Goal: Task Accomplishment & Management: Use online tool/utility

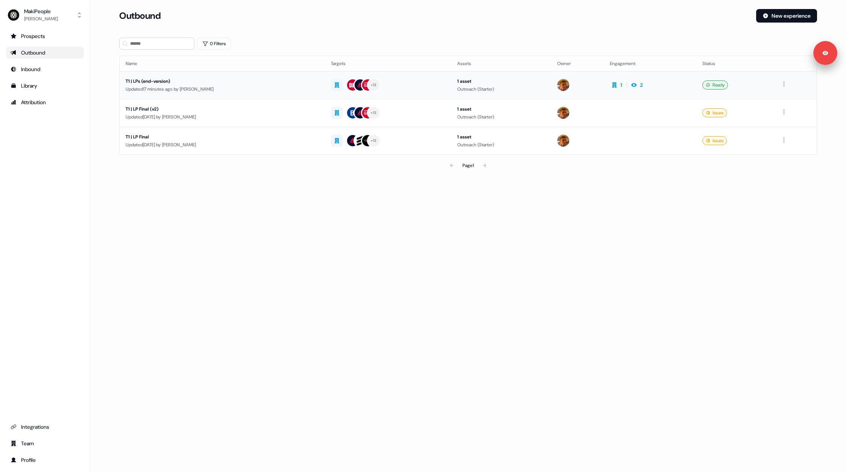
click at [213, 85] on div "Updated 17 minutes ago by Vincent Bonjean" at bounding box center [222, 89] width 193 height 8
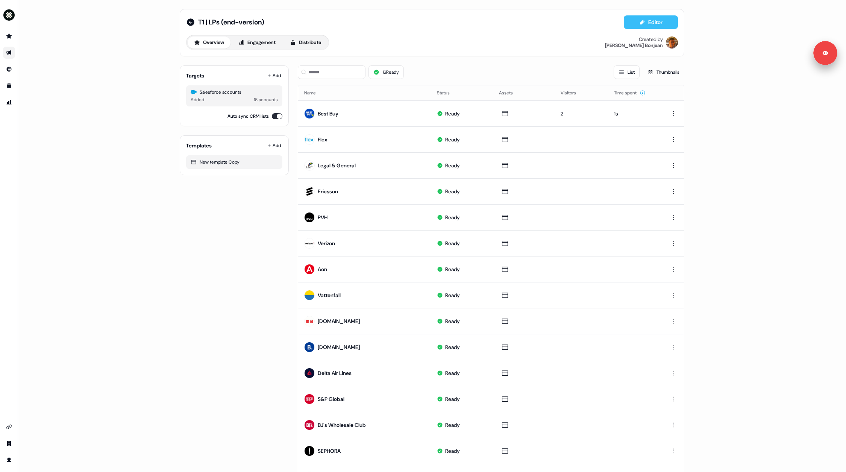
click at [637, 24] on button "Editor" at bounding box center [651, 22] width 54 height 14
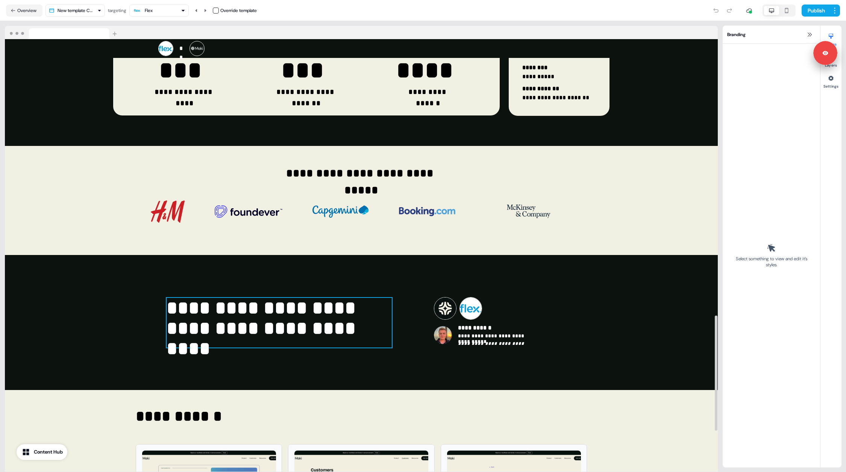
scroll to position [1040, 0]
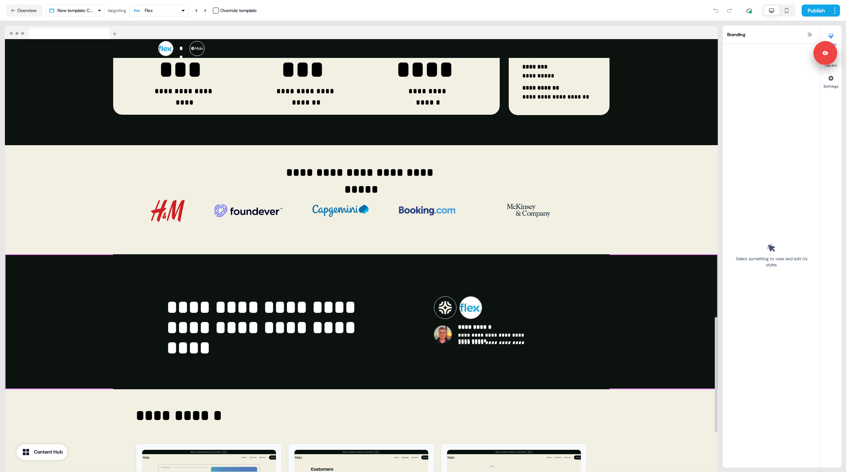
click at [31, 320] on div "**********" at bounding box center [361, 321] width 713 height 135
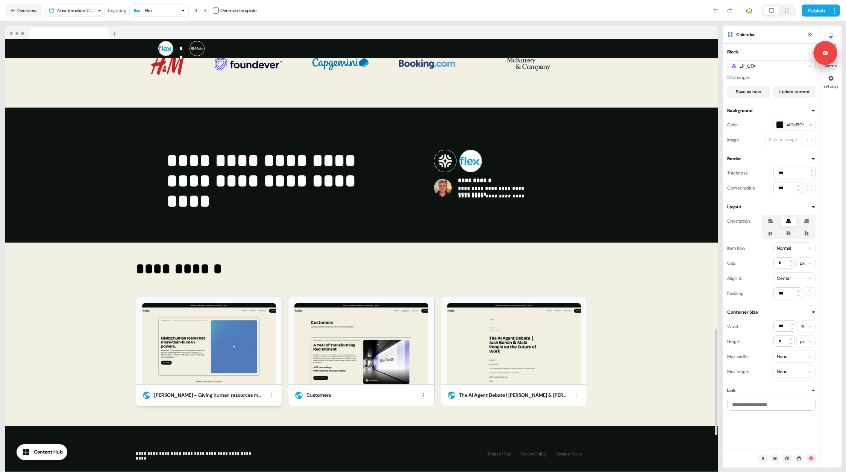
scroll to position [1191, 0]
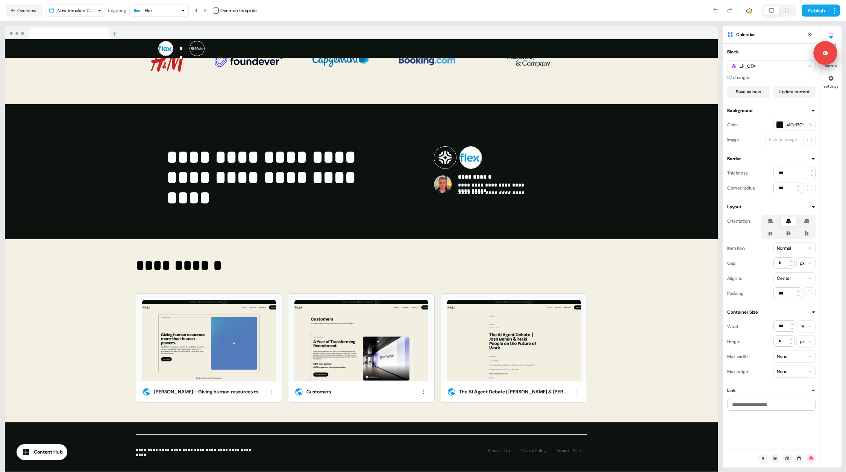
click at [832, 69] on div "Styles Layers Settings" at bounding box center [830, 247] width 21 height 442
click at [835, 64] on button "Layers" at bounding box center [830, 59] width 21 height 17
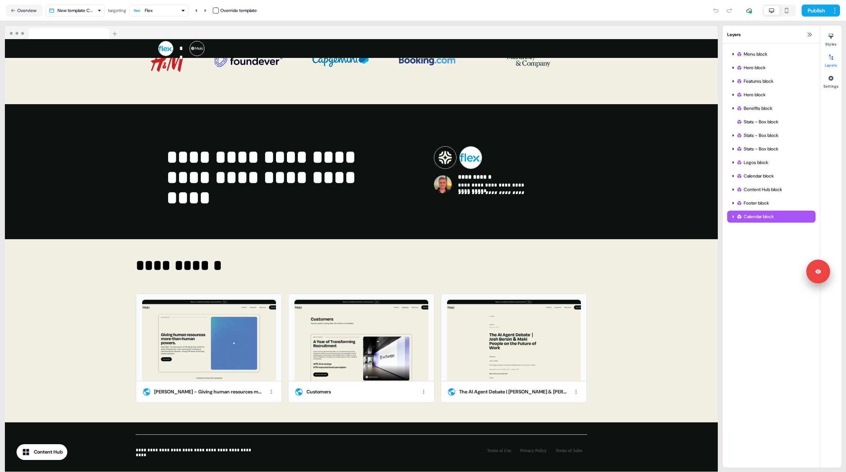
drag, startPoint x: 830, startPoint y: 45, endPoint x: 820, endPoint y: 319, distance: 273.5
click at [820, 319] on body "**********" at bounding box center [423, 236] width 846 height 472
drag, startPoint x: 774, startPoint y: 215, endPoint x: 766, endPoint y: 186, distance: 30.9
click at [775, 200] on div "Menu block Hero block Features block Hero block Benefits block Stats - Box bloc…" at bounding box center [771, 136] width 97 height 184
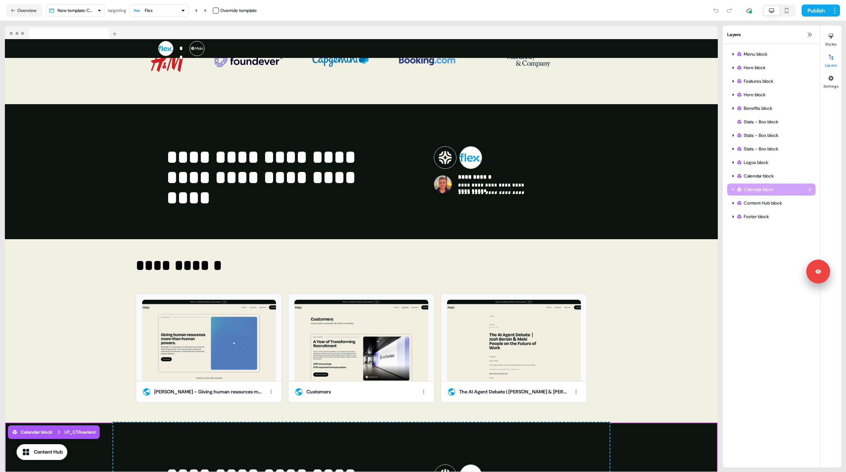
drag, startPoint x: 760, startPoint y: 203, endPoint x: 762, endPoint y: 187, distance: 16.7
click at [762, 187] on div "Menu block Hero block Features block Hero block Benefits block Stats - Box bloc…" at bounding box center [771, 136] width 97 height 184
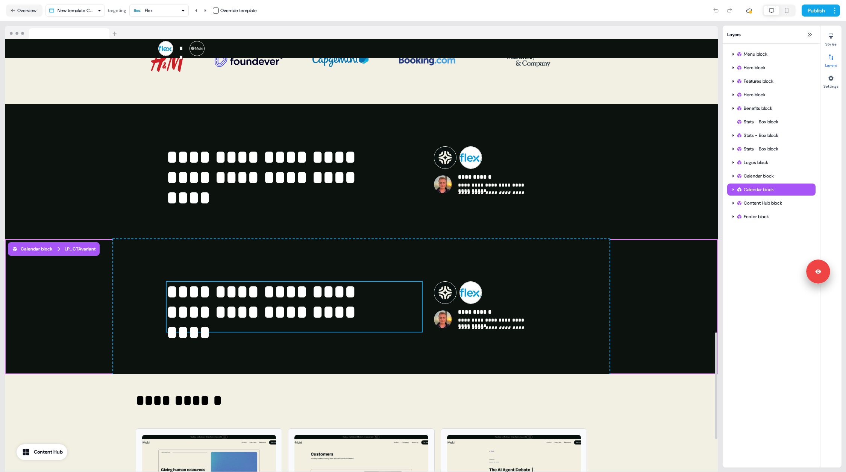
click at [396, 282] on div "**********" at bounding box center [294, 307] width 255 height 50
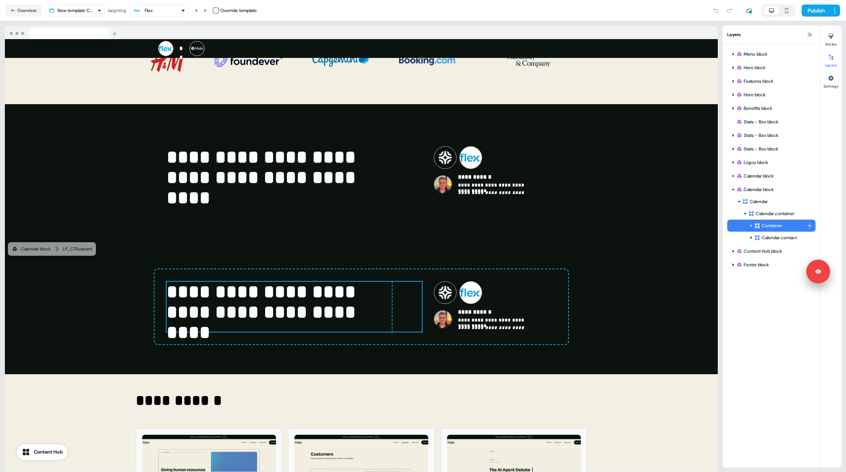
click at [810, 225] on html "**********" at bounding box center [423, 236] width 846 height 472
click at [775, 286] on span "Image" at bounding box center [772, 286] width 12 height 6
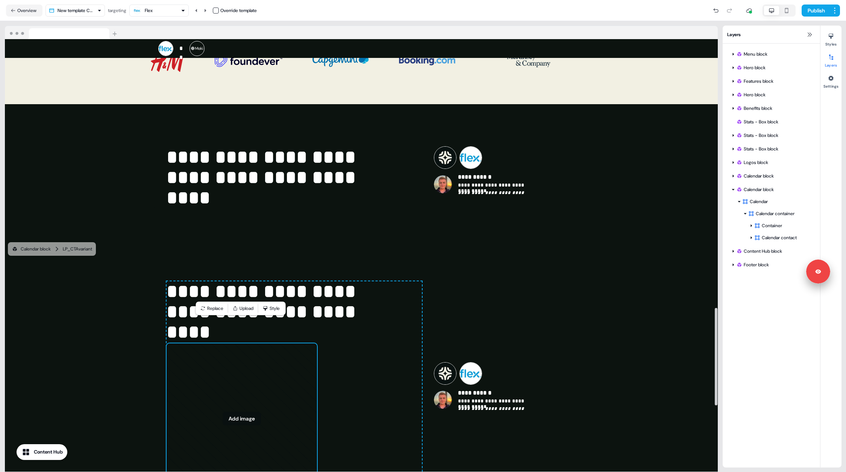
click at [239, 368] on icon at bounding box center [242, 419] width 150 height 150
click at [215, 308] on button "Replace" at bounding box center [211, 308] width 29 height 11
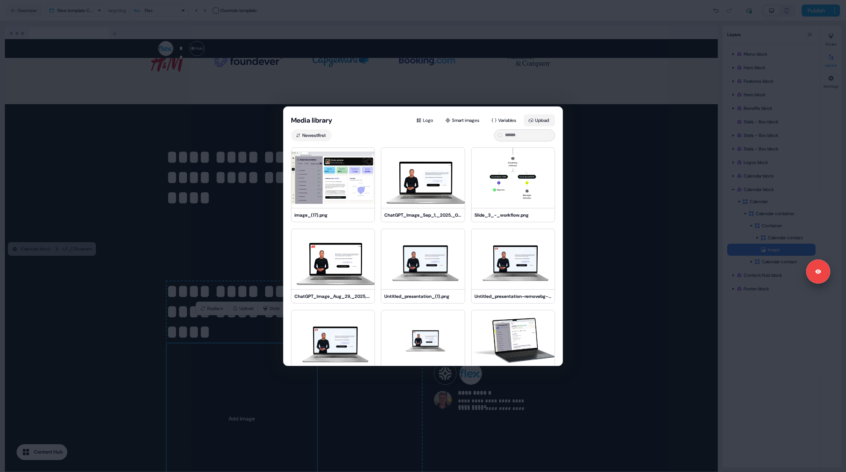
click at [538, 121] on button "Upload" at bounding box center [539, 120] width 31 height 12
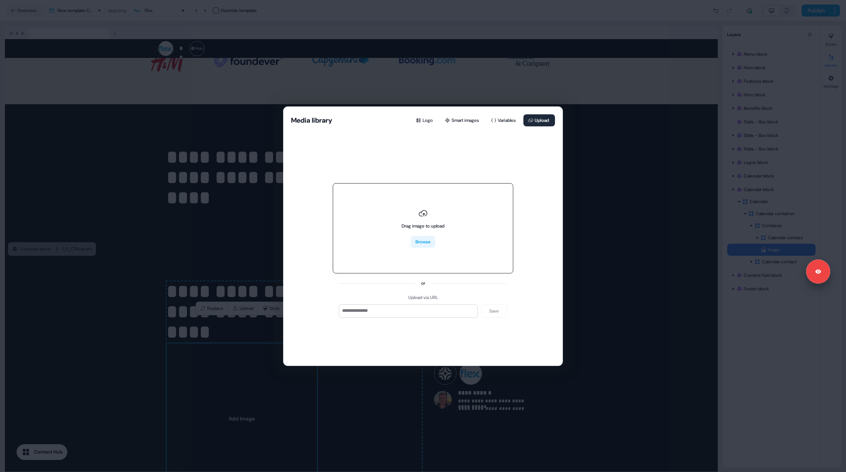
click at [421, 236] on button "Browse" at bounding box center [423, 242] width 25 height 12
type input "**********"
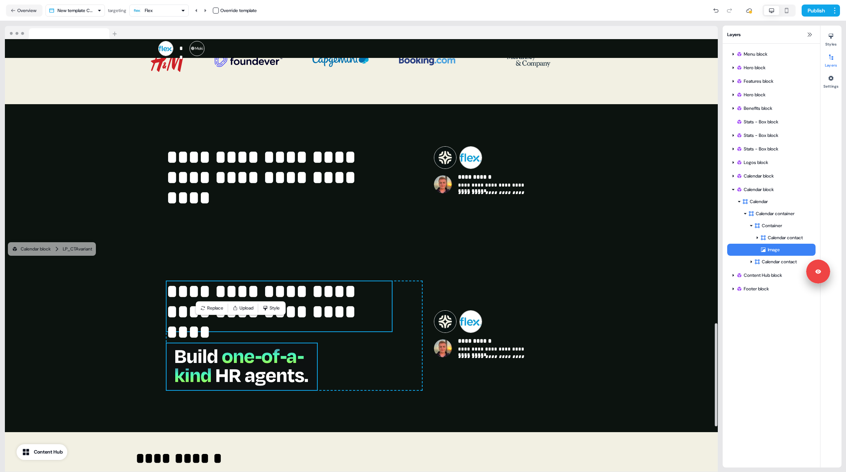
click at [311, 283] on p "**********" at bounding box center [279, 306] width 225 height 50
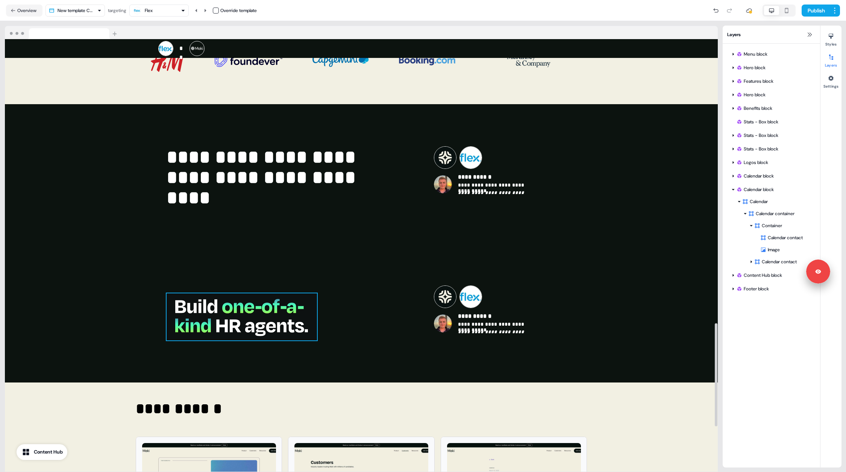
click at [292, 294] on img at bounding box center [242, 316] width 150 height 47
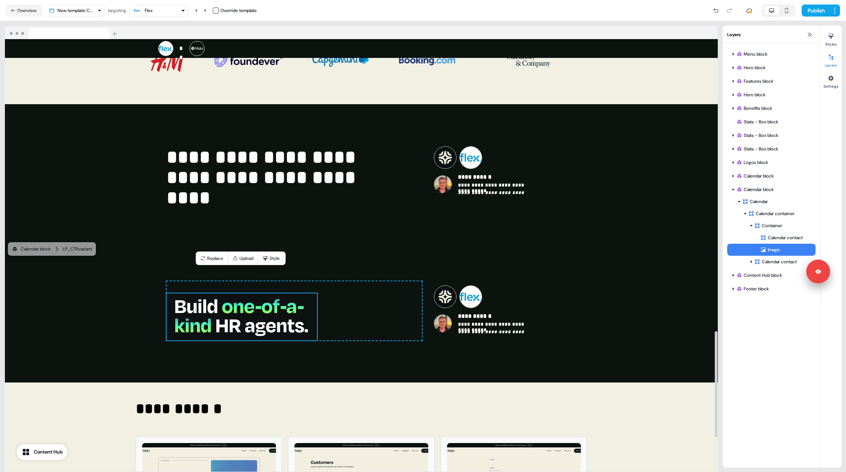
click at [319, 294] on div "To pick up a draggable item, press the space bar. While dragging, use the arrow…" at bounding box center [294, 310] width 255 height 59
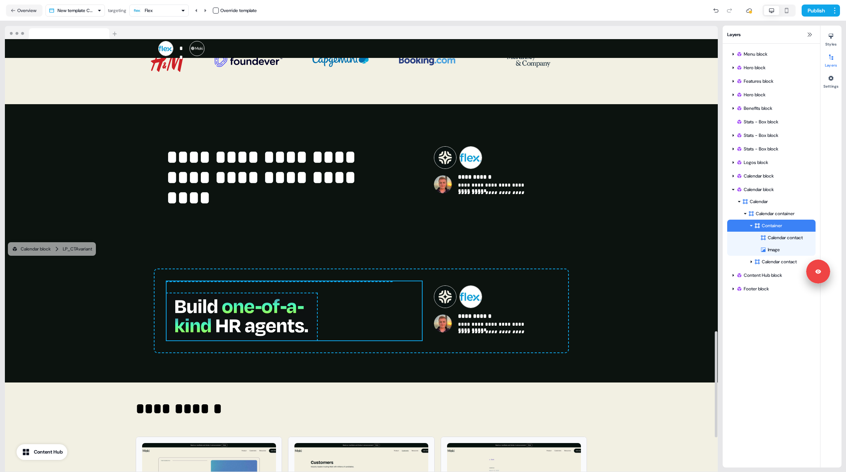
click at [372, 285] on div "To pick up a draggable item, press the space bar. While dragging, use the arrow…" at bounding box center [294, 310] width 255 height 59
click at [830, 59] on icon at bounding box center [831, 57] width 4 height 5
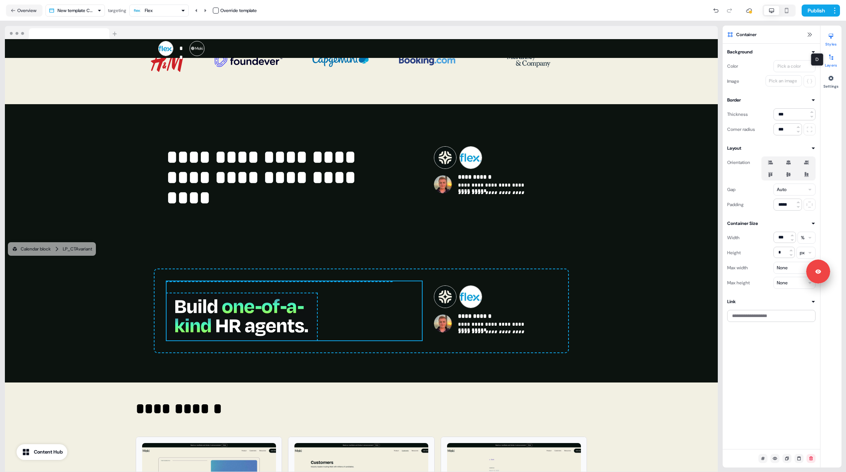
click at [830, 58] on icon at bounding box center [831, 57] width 6 height 6
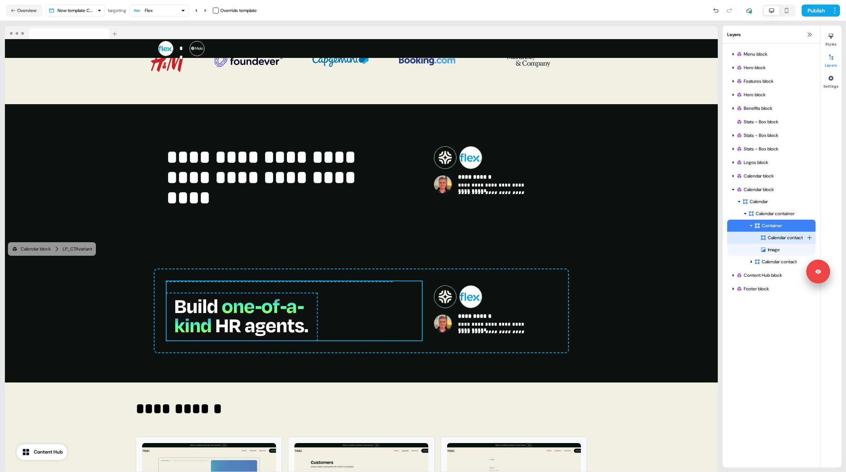
click at [774, 239] on div "Calendar contact" at bounding box center [783, 238] width 46 height 8
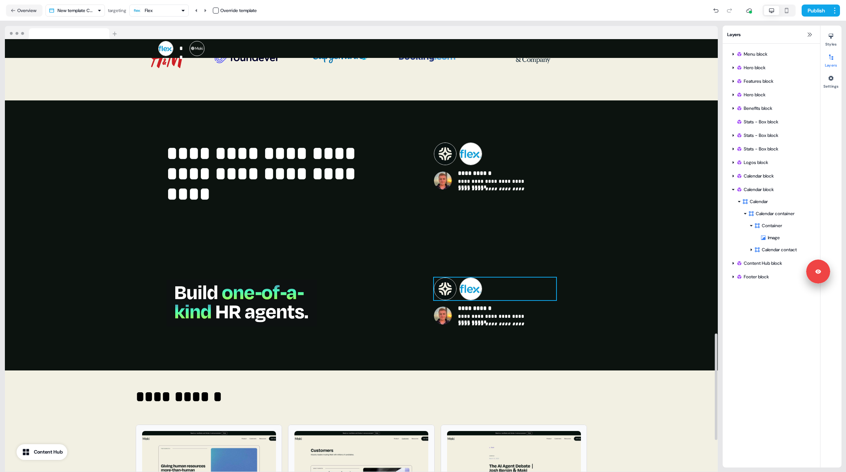
click at [515, 278] on div "To pick up a draggable item, press the space bar. While dragging, use the arrow…" at bounding box center [495, 289] width 122 height 23
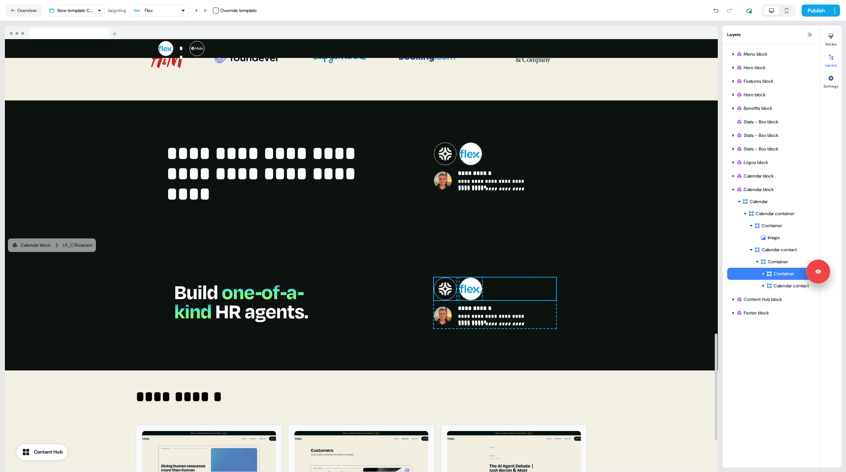
click at [789, 10] on icon "button" at bounding box center [786, 11] width 9 height 6
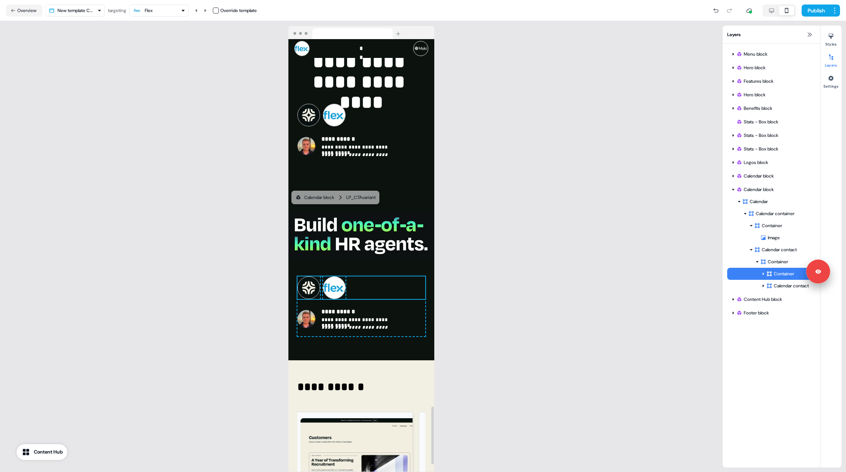
scroll to position [2712, 0]
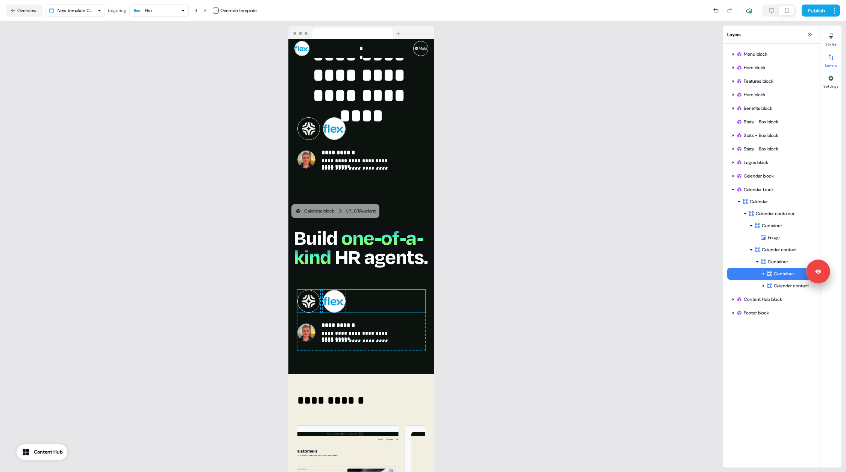
click at [770, 12] on icon "button" at bounding box center [771, 10] width 5 height 5
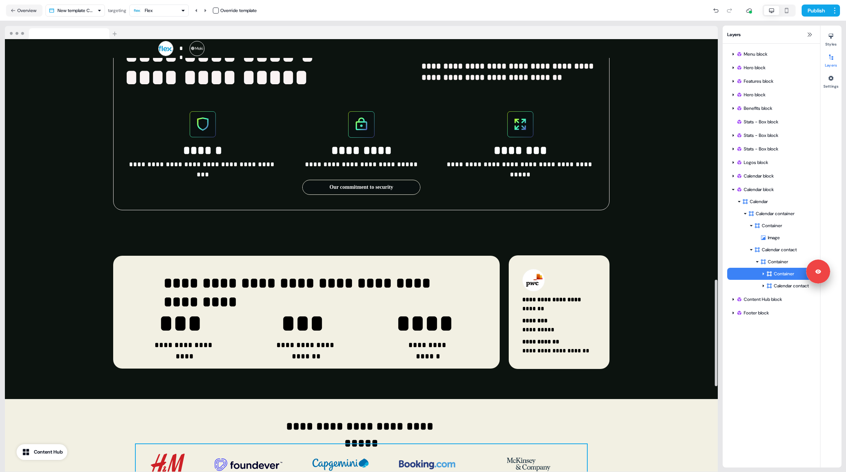
scroll to position [651, 0]
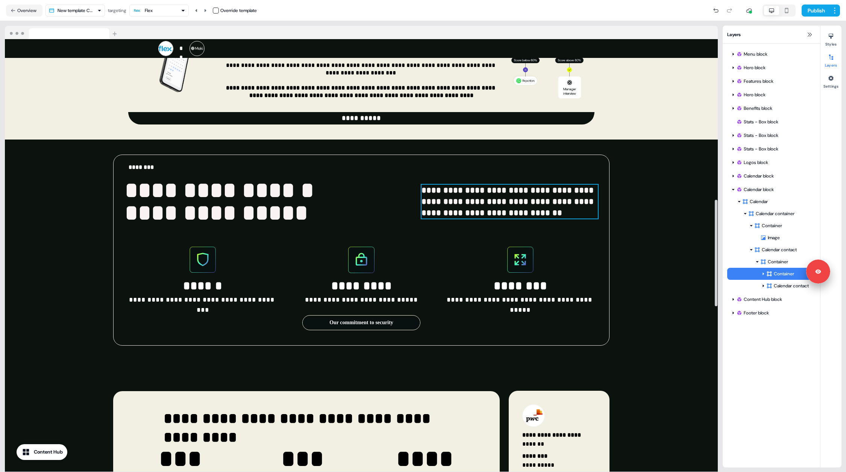
click at [438, 185] on p "**********" at bounding box center [510, 202] width 176 height 34
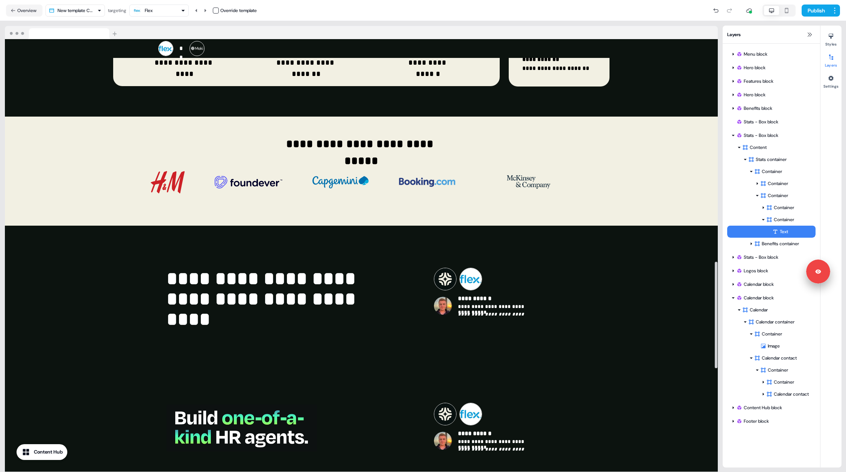
scroll to position [1323, 0]
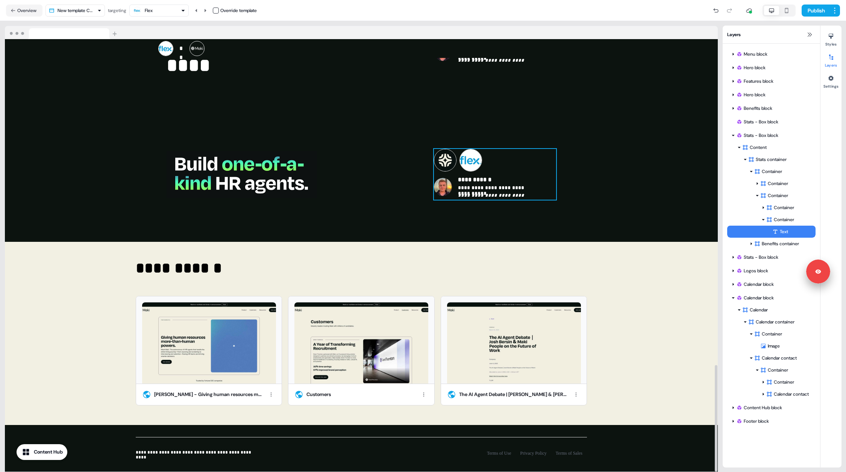
click at [522, 150] on div "**********" at bounding box center [495, 174] width 122 height 51
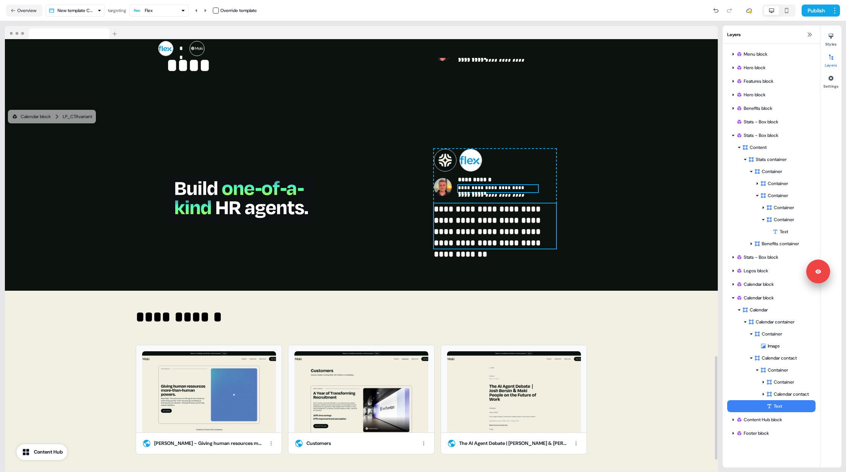
click at [488, 185] on p "**********" at bounding box center [498, 188] width 80 height 7
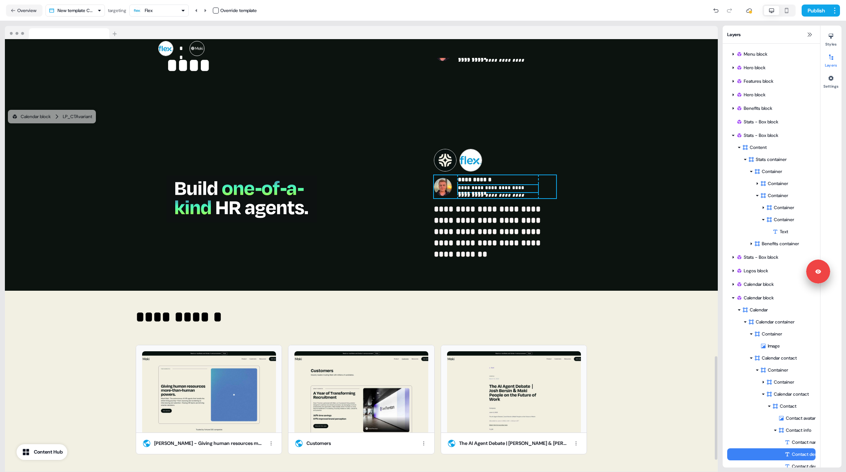
click at [549, 175] on div "**********" at bounding box center [495, 186] width 122 height 23
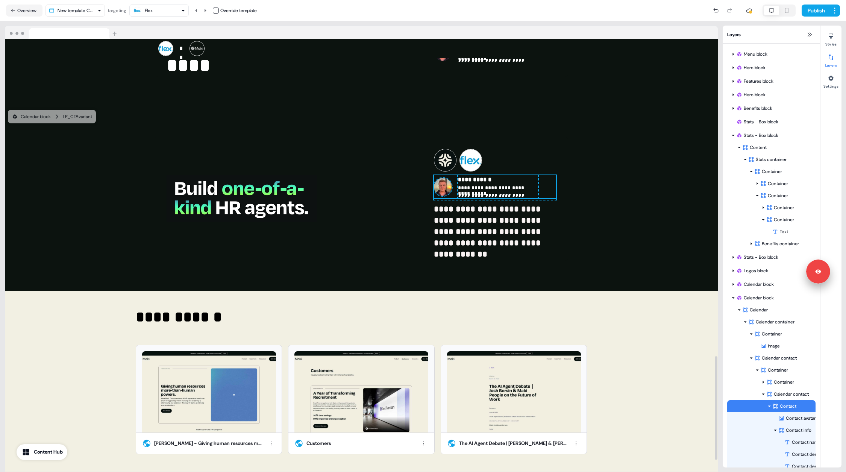
click at [534, 149] on div "To pick up a draggable item, press the space bar. While dragging, use the arrow…" at bounding box center [495, 160] width 122 height 23
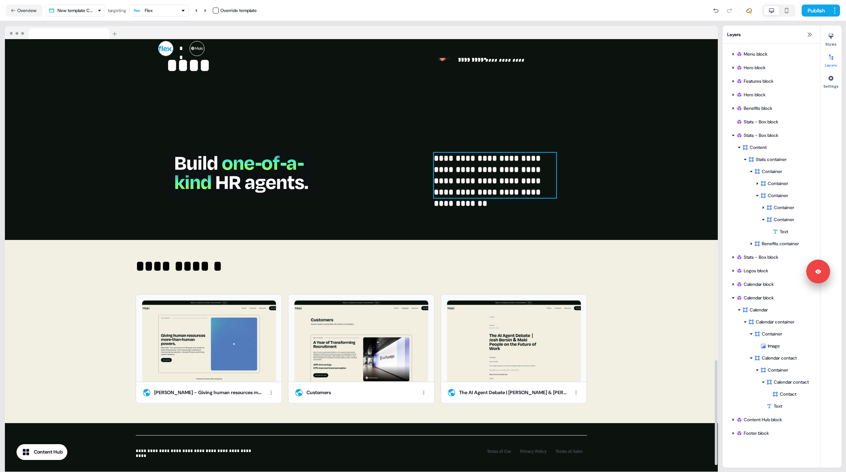
scroll to position [1320, 0]
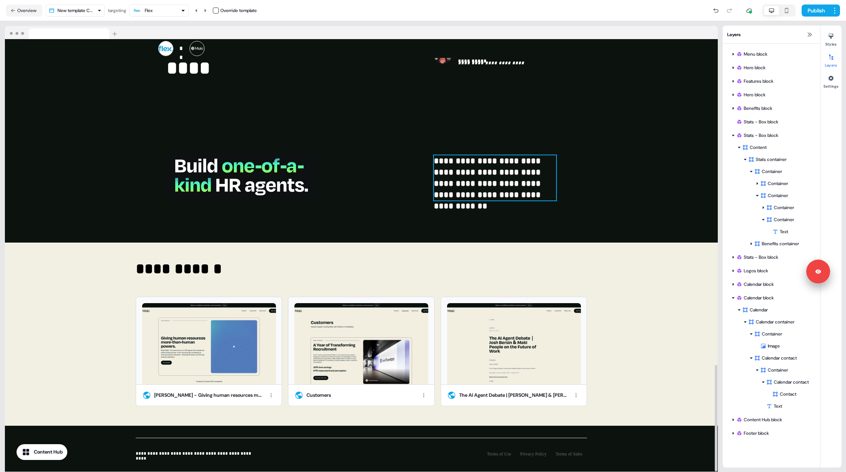
click at [478, 155] on p "**********" at bounding box center [495, 177] width 122 height 45
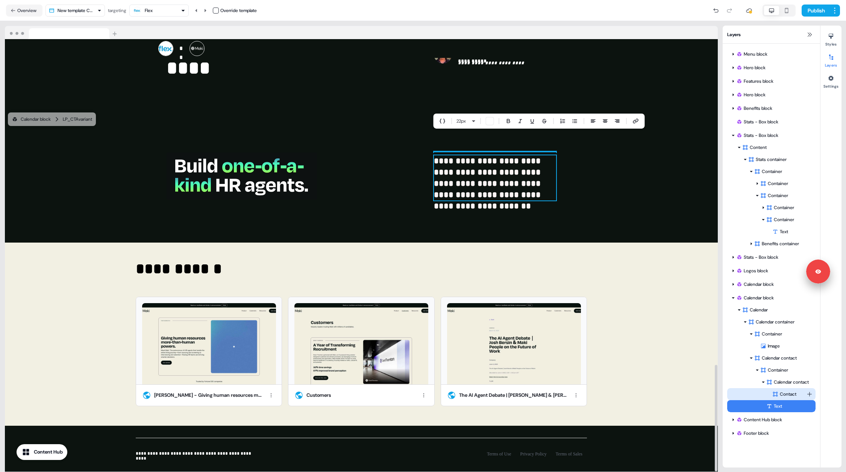
click at [781, 391] on div "Contact" at bounding box center [789, 394] width 34 height 8
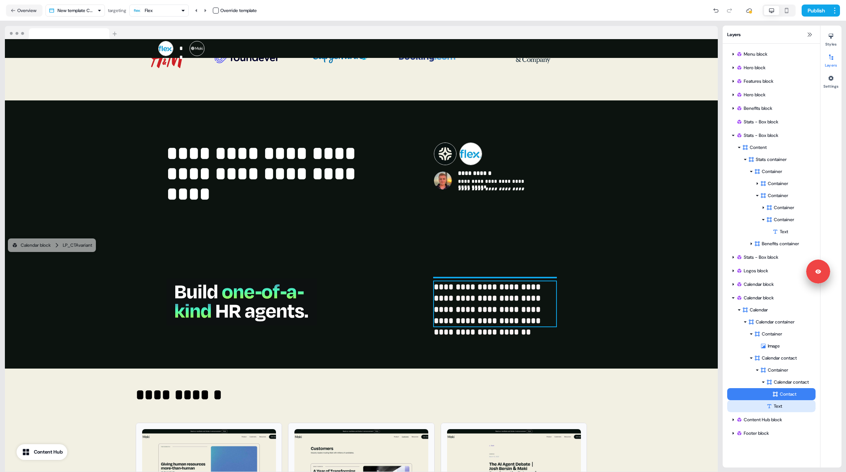
click at [781, 403] on div "Text" at bounding box center [790, 406] width 49 height 8
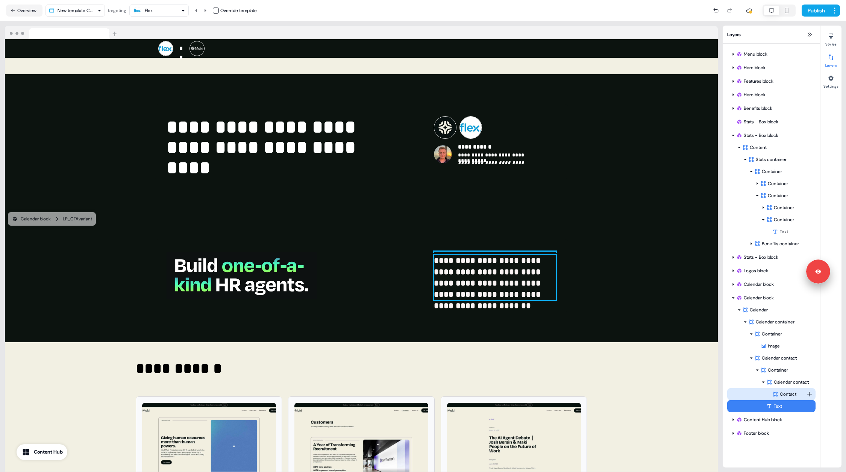
click at [779, 394] on div "Contact" at bounding box center [789, 394] width 34 height 8
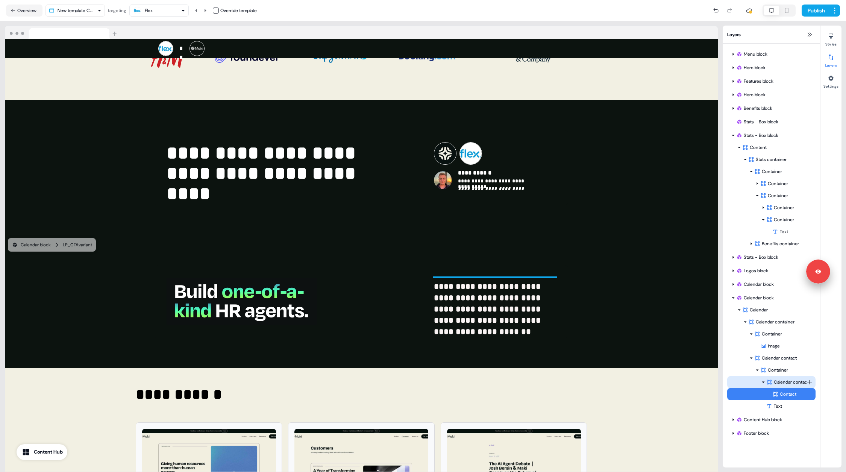
scroll to position [1194, 0]
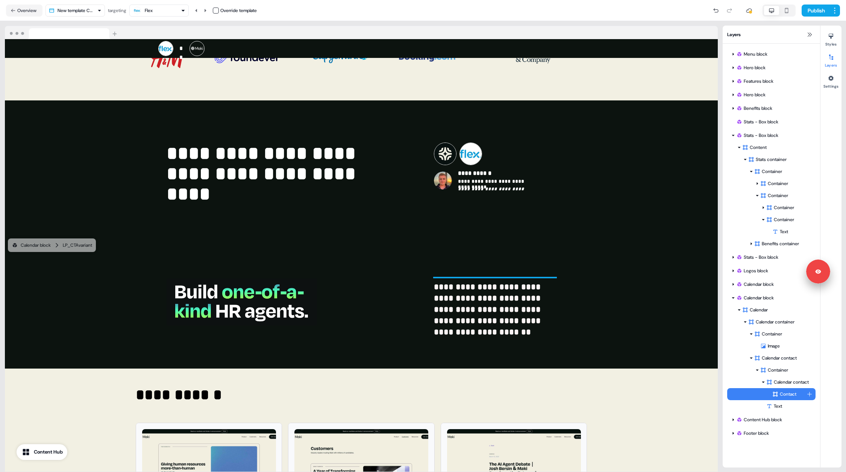
click at [781, 392] on div "Contact" at bounding box center [789, 394] width 34 height 8
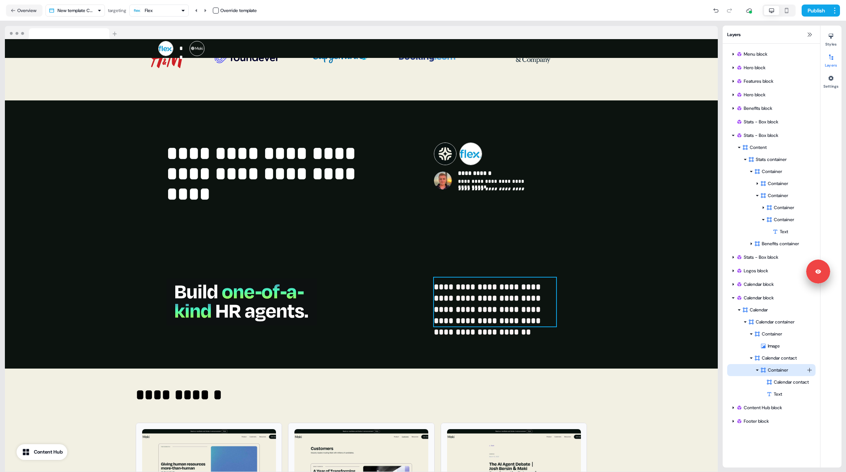
click at [809, 369] on html "**********" at bounding box center [423, 236] width 846 height 472
click at [773, 308] on span "Calendar" at bounding box center [775, 310] width 18 height 6
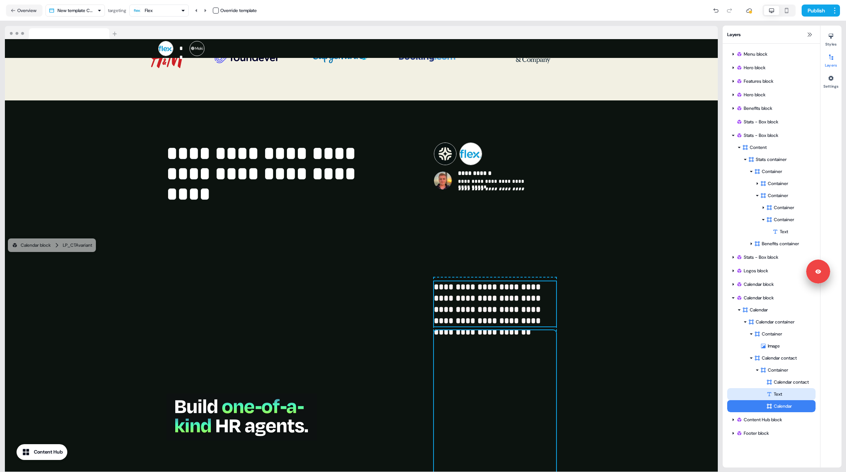
click at [782, 396] on div "Text" at bounding box center [790, 394] width 49 height 8
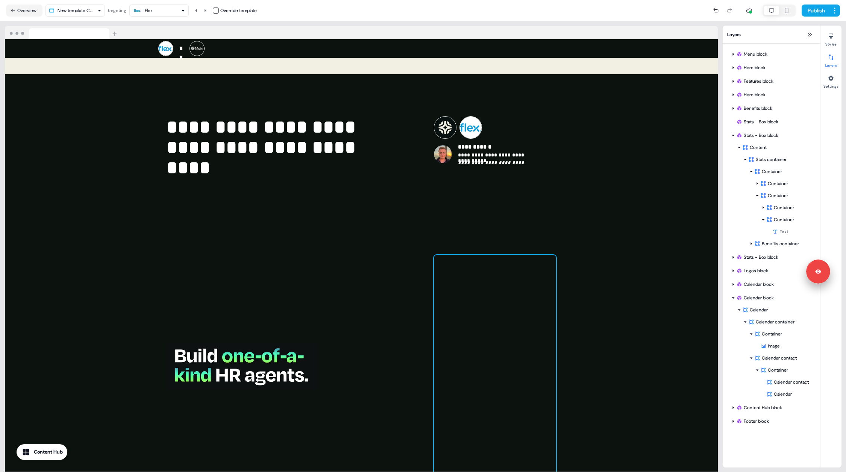
click at [782, 396] on div "Calendar" at bounding box center [790, 394] width 49 height 8
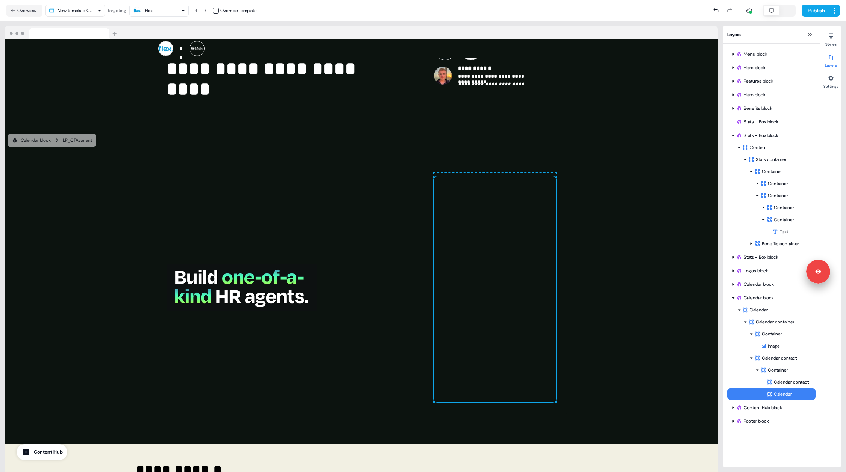
scroll to position [1311, 0]
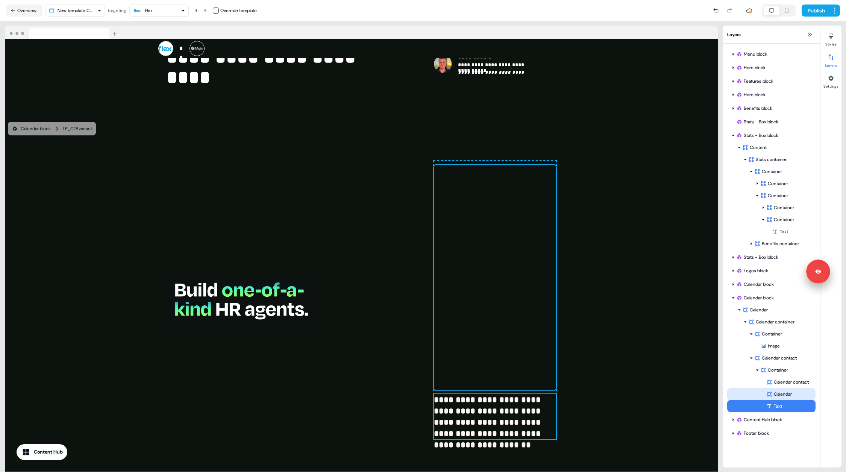
click at [775, 396] on div "Calendar" at bounding box center [790, 394] width 49 height 8
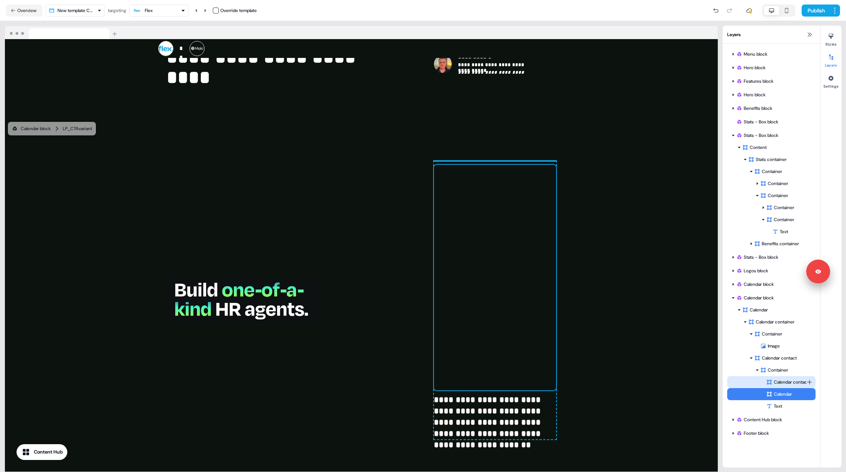
click at [780, 384] on div "Calendar contact" at bounding box center [786, 382] width 40 height 8
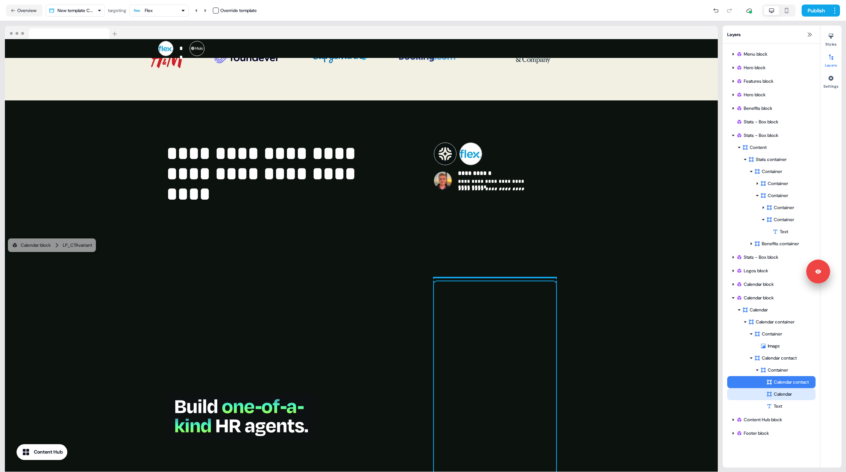
click at [781, 394] on div "Calendar" at bounding box center [790, 394] width 49 height 8
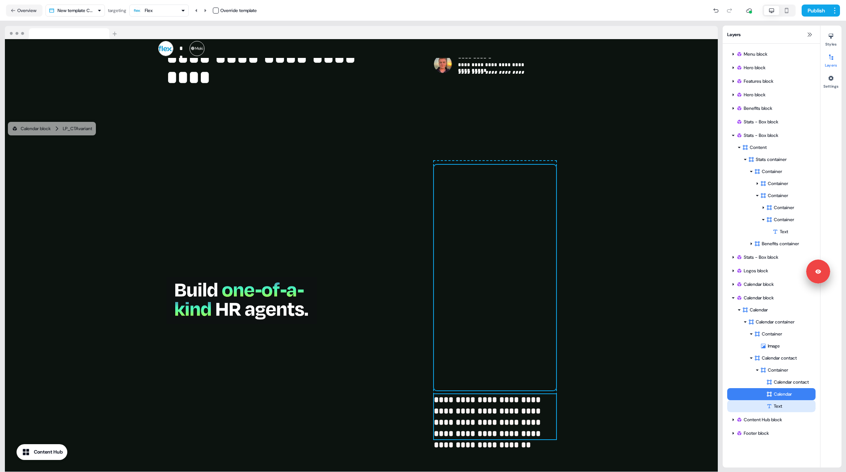
click at [782, 405] on div "Text" at bounding box center [790, 406] width 49 height 8
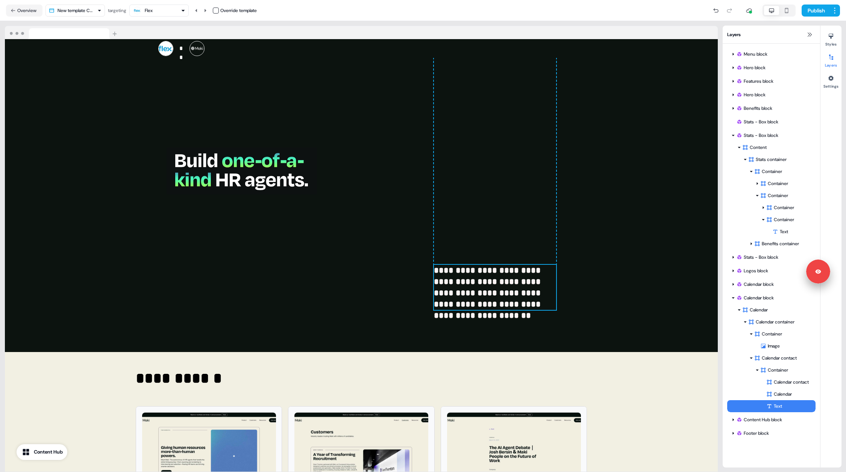
scroll to position [1448, 0]
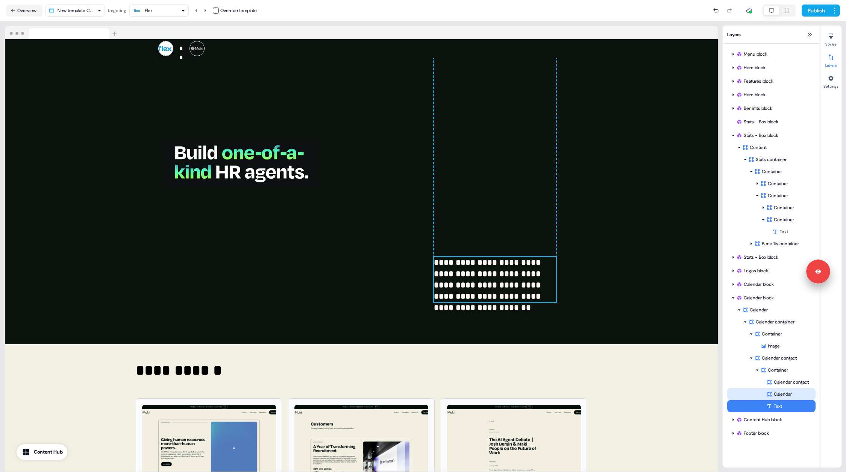
click at [781, 392] on div "Calendar" at bounding box center [790, 394] width 49 height 8
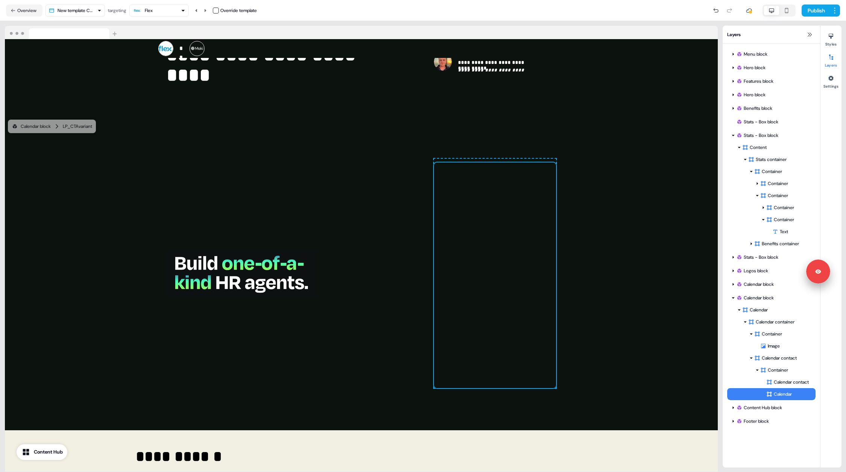
scroll to position [1311, 0]
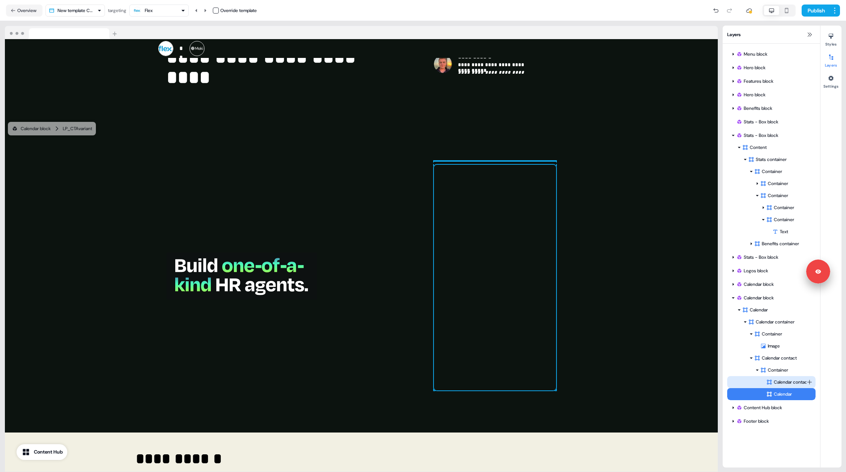
click at [785, 383] on div "Calendar contact" at bounding box center [786, 382] width 40 height 8
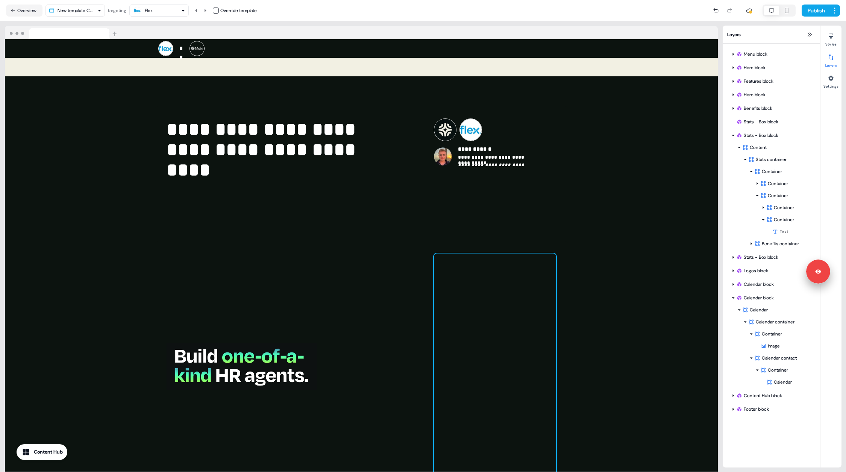
scroll to position [1194, 0]
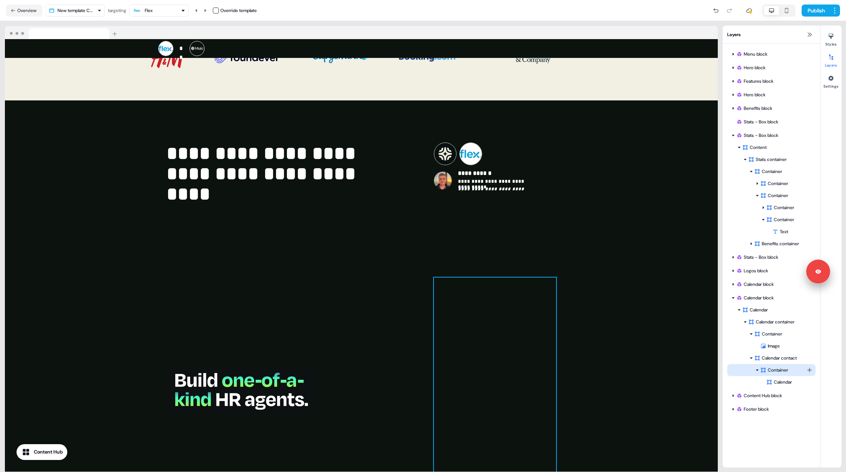
click at [779, 371] on div "Container" at bounding box center [783, 370] width 46 height 8
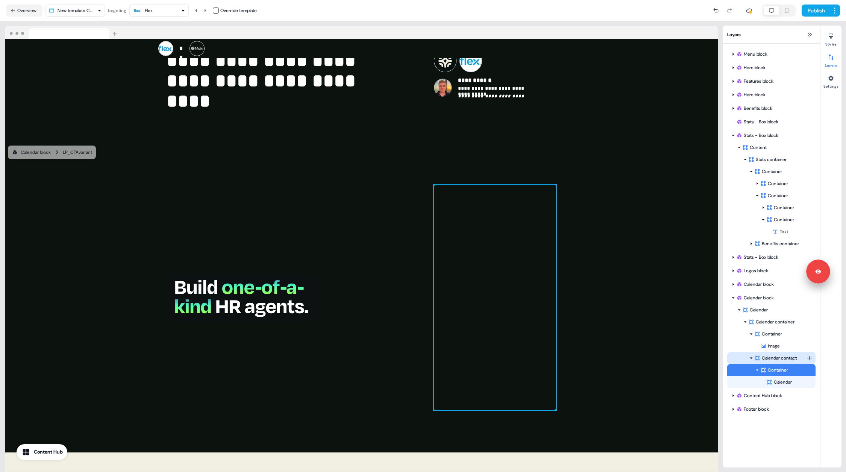
scroll to position [1307, 0]
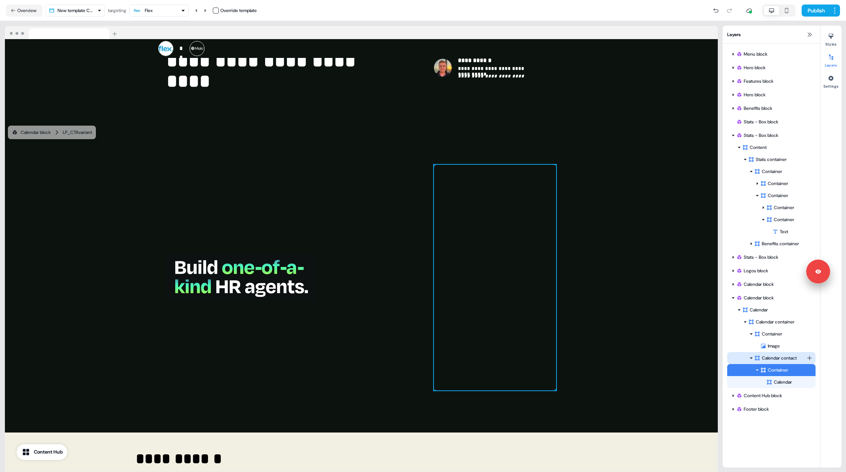
click at [778, 359] on div "Calendar contact" at bounding box center [780, 358] width 52 height 8
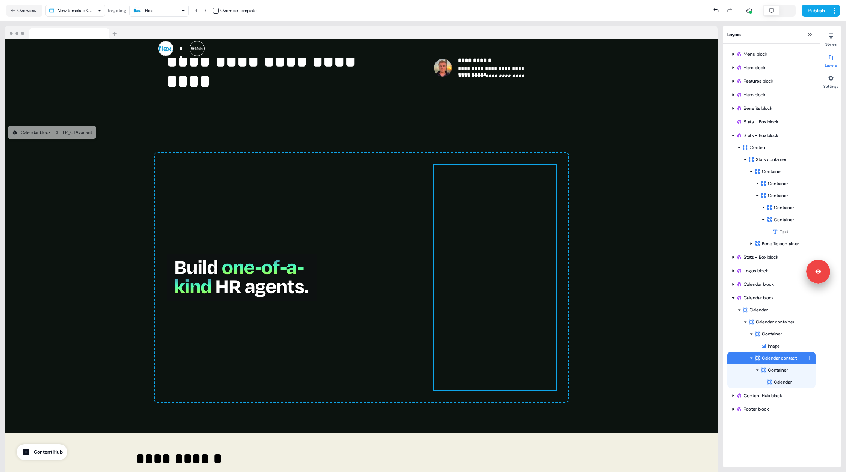
click at [771, 361] on div "Calendar contact" at bounding box center [780, 358] width 52 height 8
click at [778, 370] on div "Container" at bounding box center [783, 370] width 46 height 8
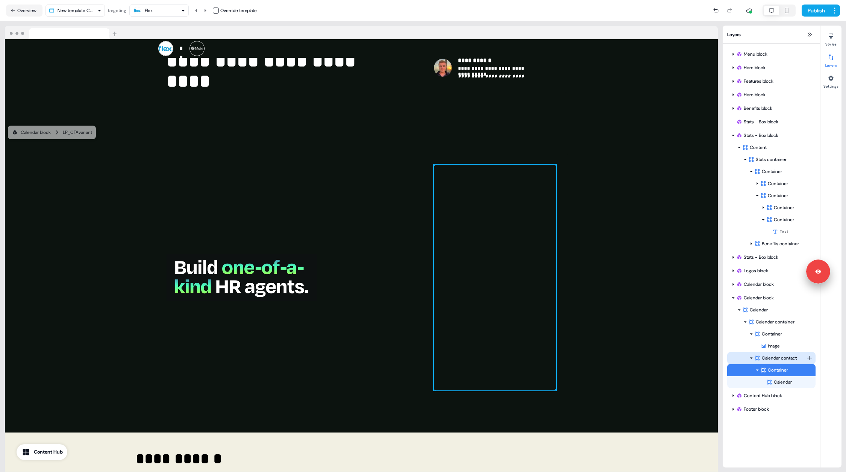
click at [784, 358] on div "Calendar contact" at bounding box center [780, 358] width 52 height 8
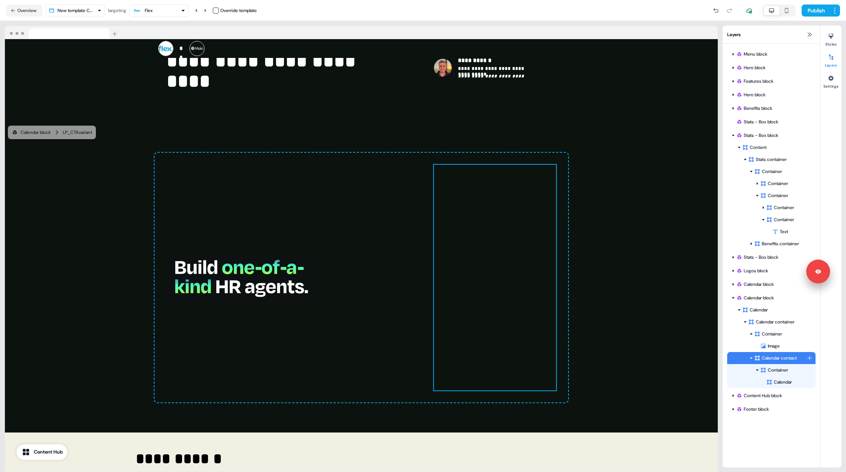
click at [770, 362] on div "Calendar contact" at bounding box center [771, 358] width 88 height 12
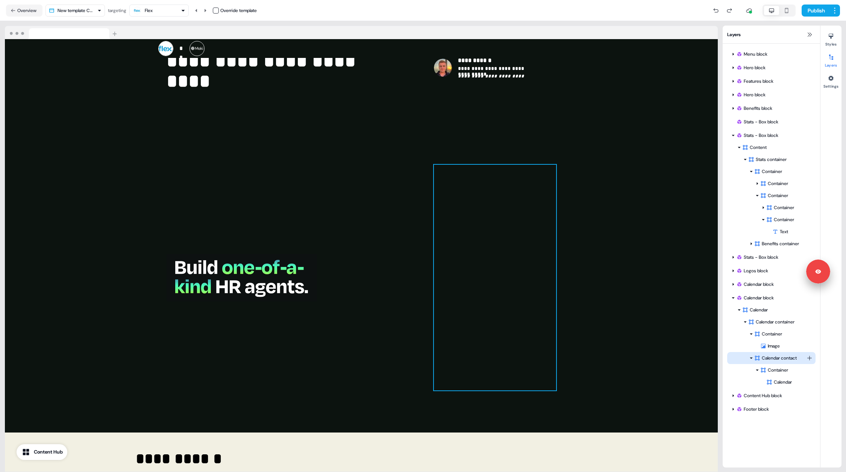
click at [771, 359] on div "Calendar contact" at bounding box center [780, 358] width 52 height 8
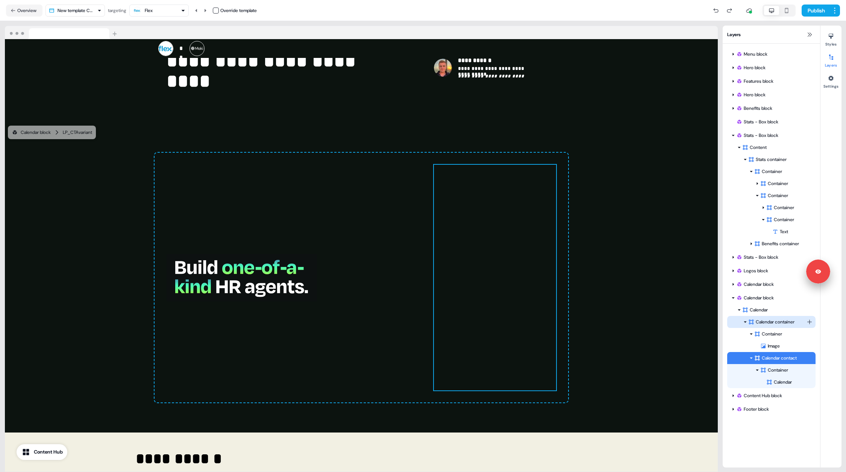
click at [808, 321] on html "**********" at bounding box center [423, 236] width 846 height 472
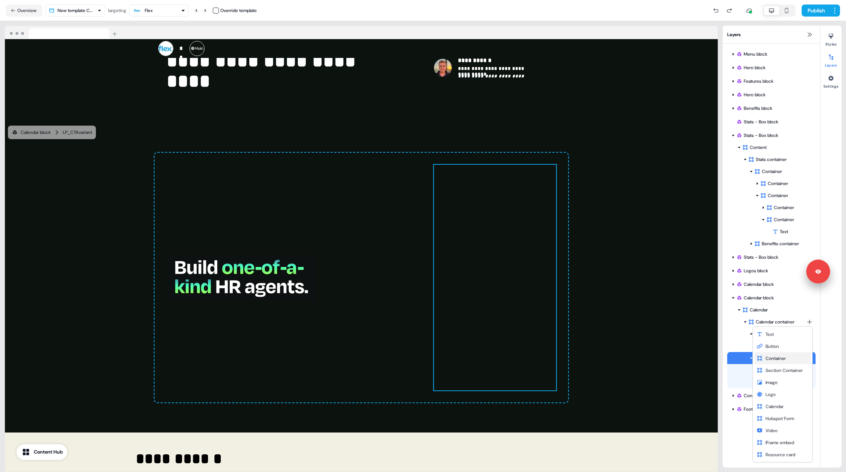
click at [776, 356] on span "Container" at bounding box center [776, 358] width 20 height 6
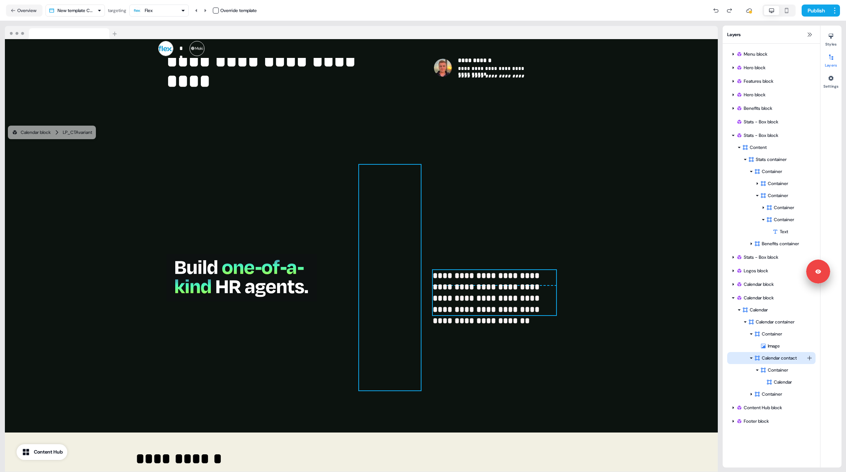
click at [775, 358] on div "Calendar contact" at bounding box center [780, 358] width 52 height 8
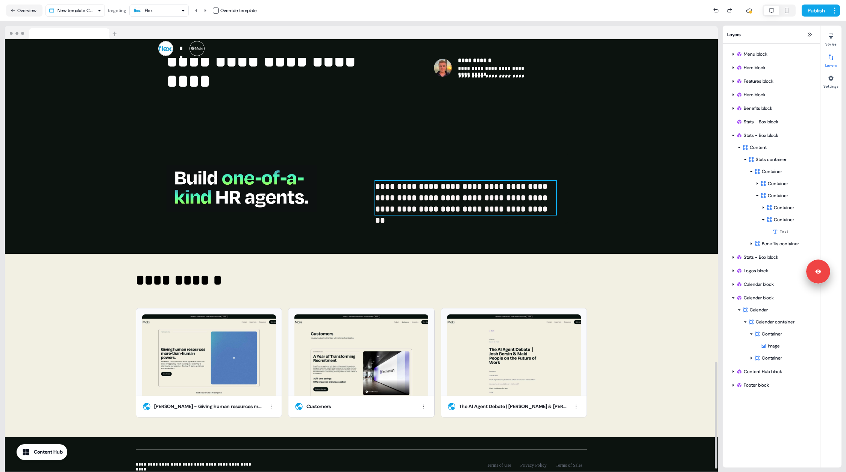
click at [552, 181] on p "**********" at bounding box center [465, 198] width 181 height 34
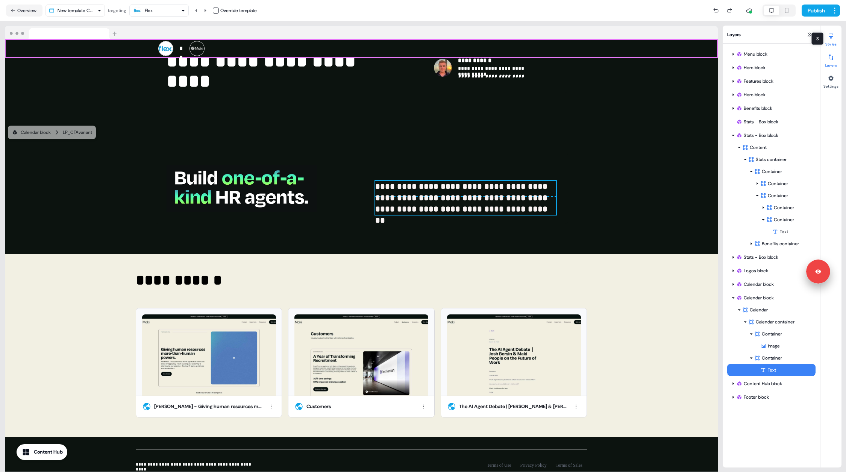
click at [828, 41] on div at bounding box center [831, 36] width 12 height 12
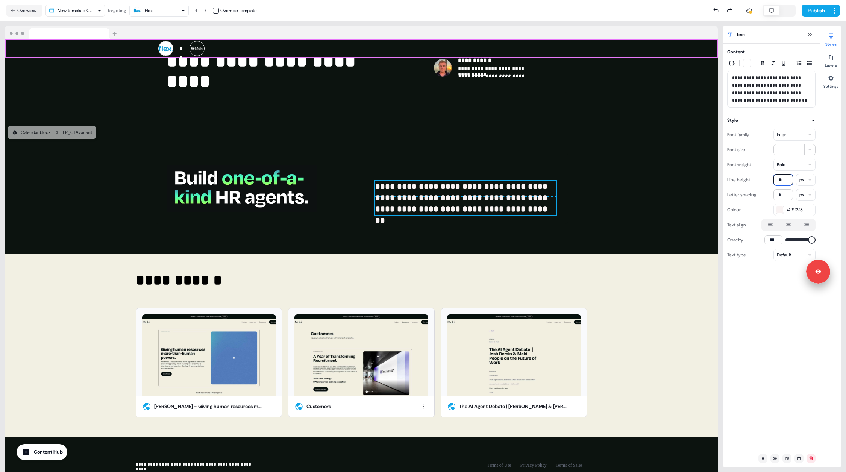
click at [783, 177] on input "**" at bounding box center [783, 179] width 20 height 11
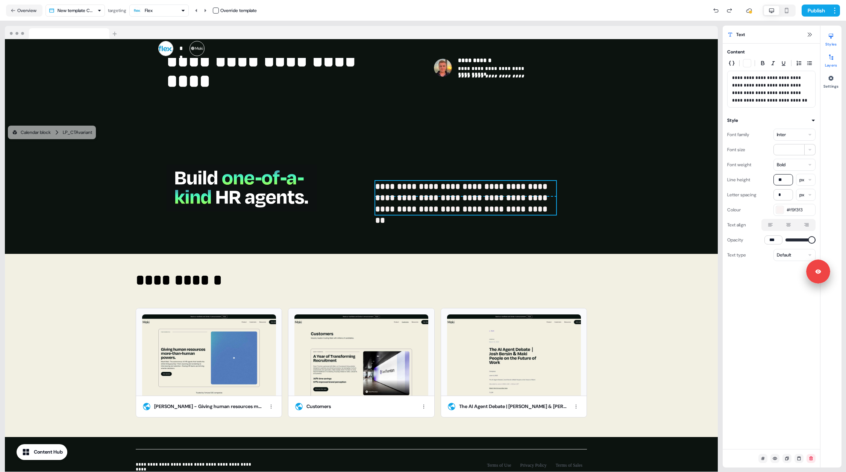
click at [833, 61] on div at bounding box center [831, 57] width 12 height 12
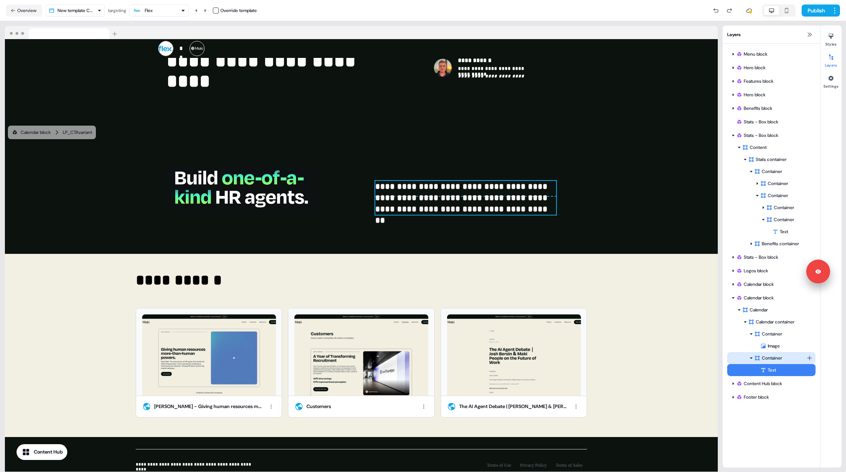
click at [781, 362] on div "Container" at bounding box center [771, 358] width 88 height 12
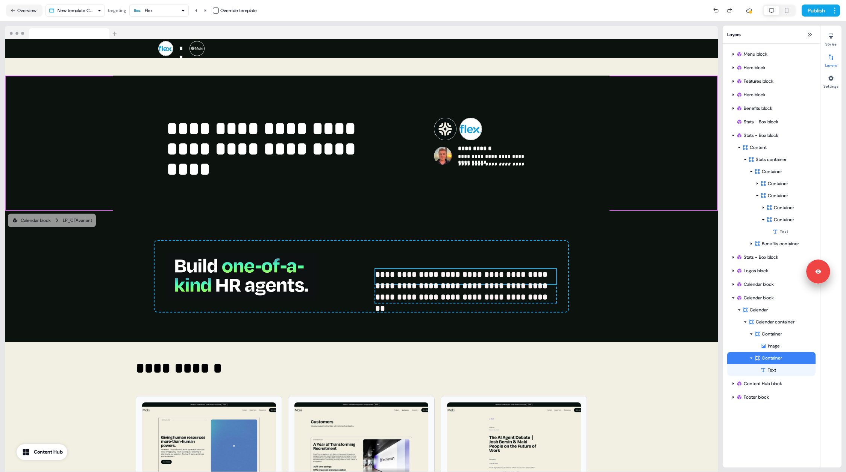
scroll to position [1218, 0]
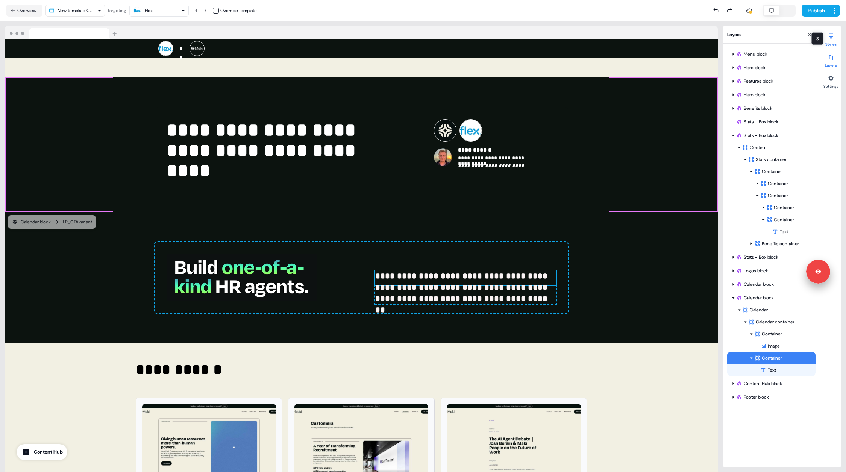
click at [831, 39] on div at bounding box center [831, 36] width 12 height 12
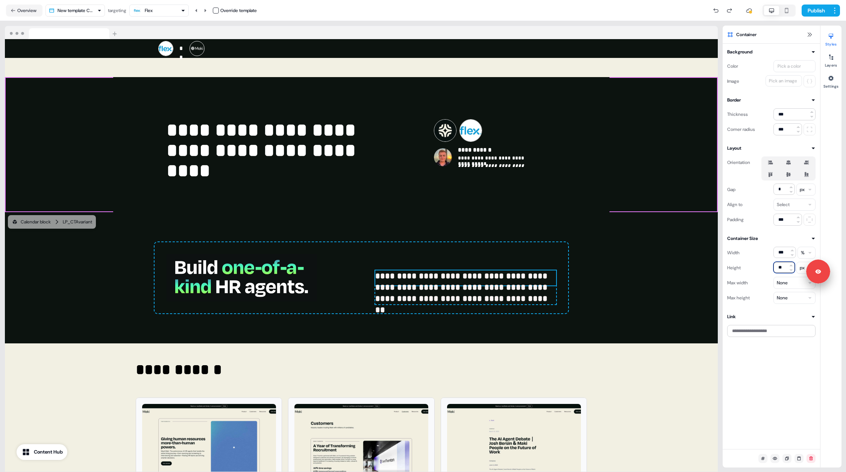
click at [783, 266] on input "**" at bounding box center [783, 267] width 21 height 11
click at [799, 265] on html "**********" at bounding box center [423, 236] width 846 height 472
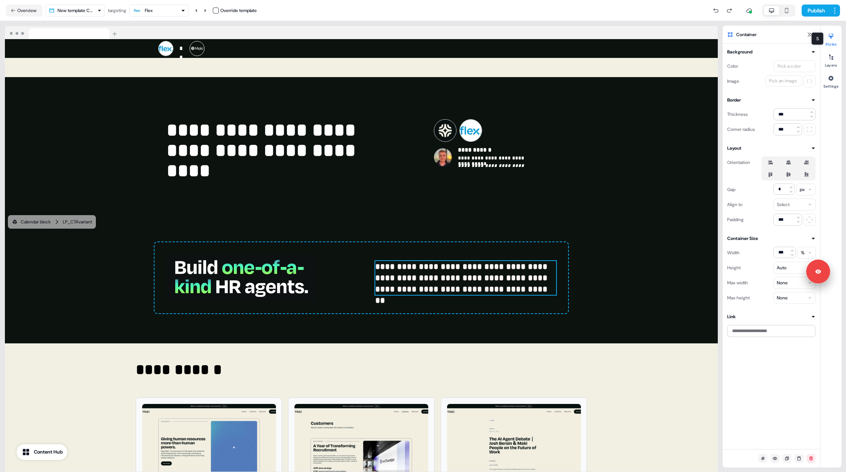
click at [833, 34] on icon at bounding box center [831, 36] width 6 height 6
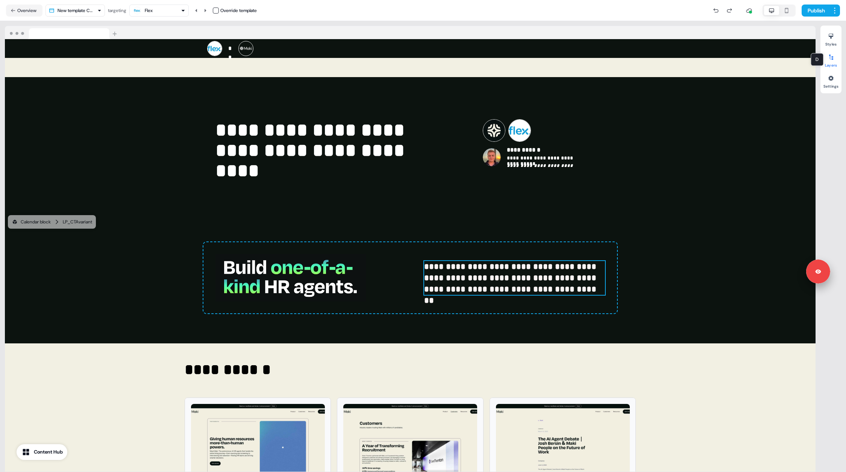
click at [831, 57] on icon at bounding box center [831, 57] width 4 height 5
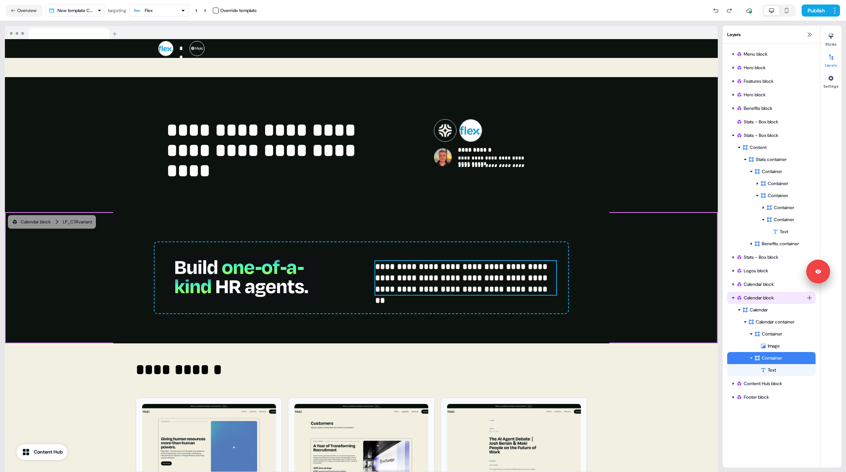
click at [732, 297] on icon at bounding box center [733, 298] width 4 height 4
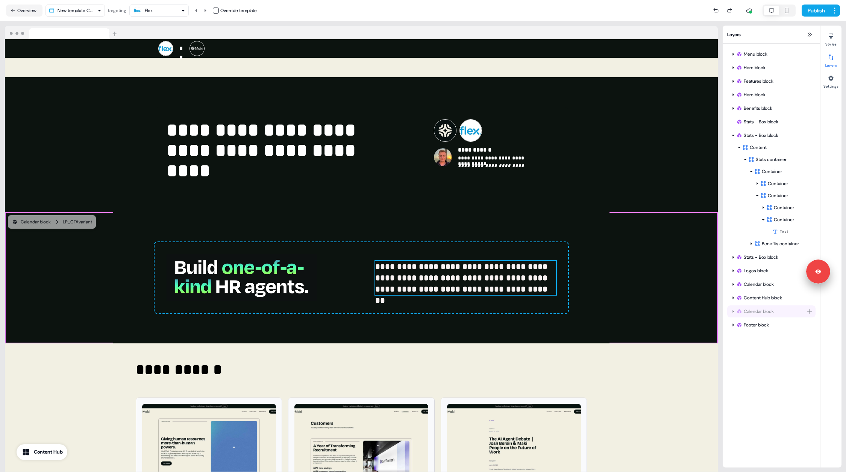
drag, startPoint x: 752, startPoint y: 297, endPoint x: 754, endPoint y: 314, distance: 16.3
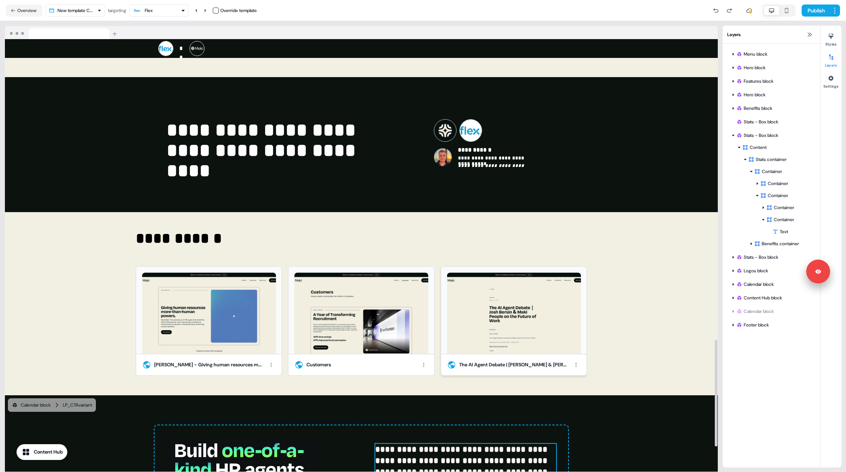
scroll to position [1318, 0]
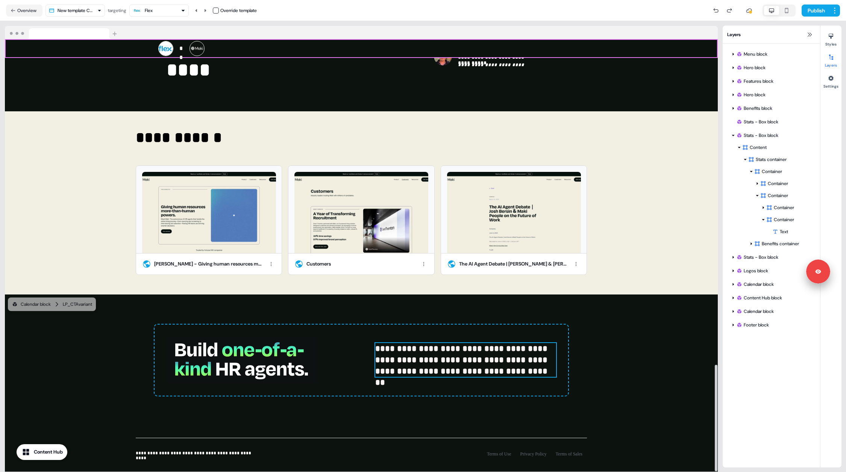
click at [813, 30] on div "Layers" at bounding box center [771, 35] width 97 height 18
click at [810, 33] on icon at bounding box center [810, 35] width 6 height 6
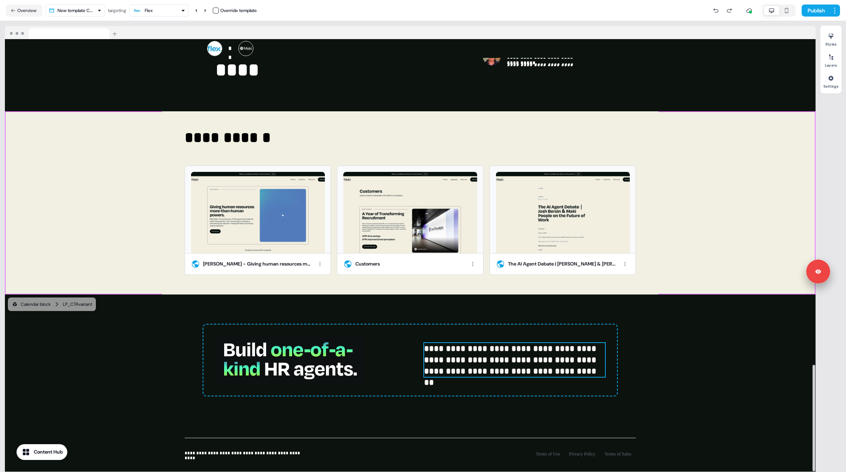
click at [741, 140] on div "**********" at bounding box center [410, 202] width 811 height 183
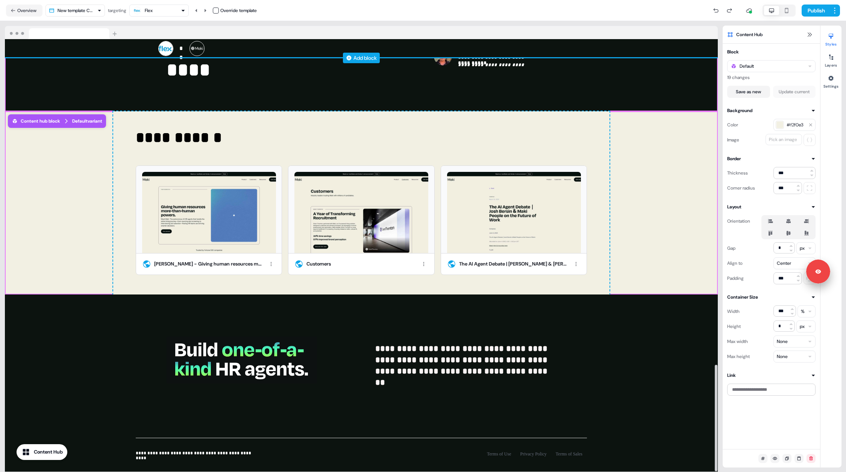
click at [664, 56] on div "Add block" at bounding box center [361, 58] width 713 height 8
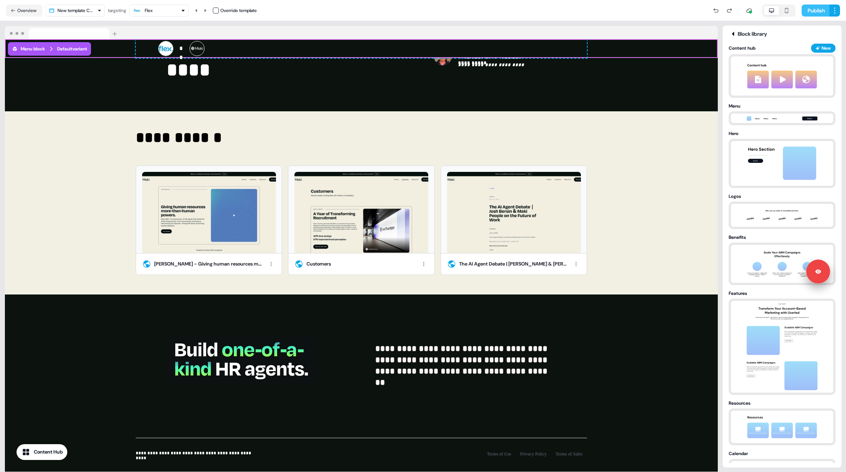
click at [808, 9] on button "Publish" at bounding box center [816, 11] width 28 height 12
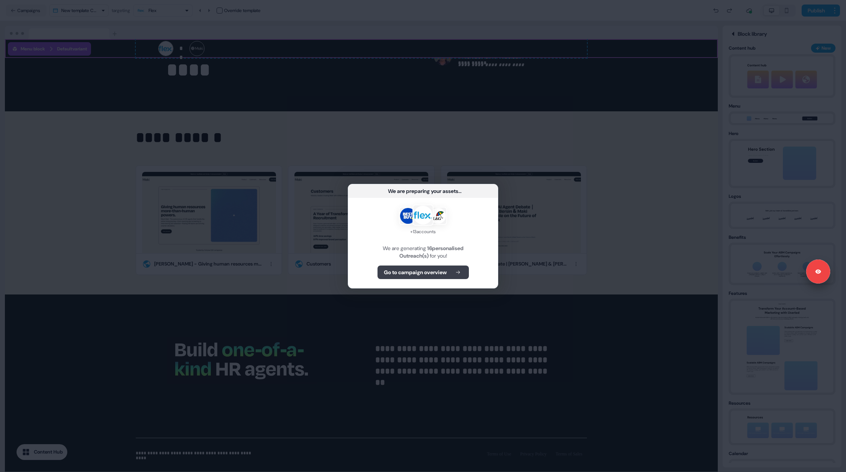
click at [403, 269] on b "Go to campaign overview" at bounding box center [415, 272] width 63 height 8
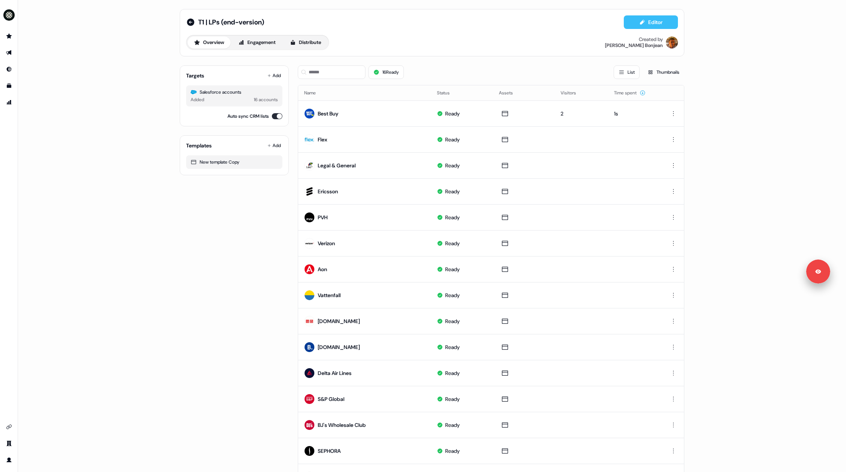
click at [647, 21] on button "Editor" at bounding box center [651, 22] width 54 height 14
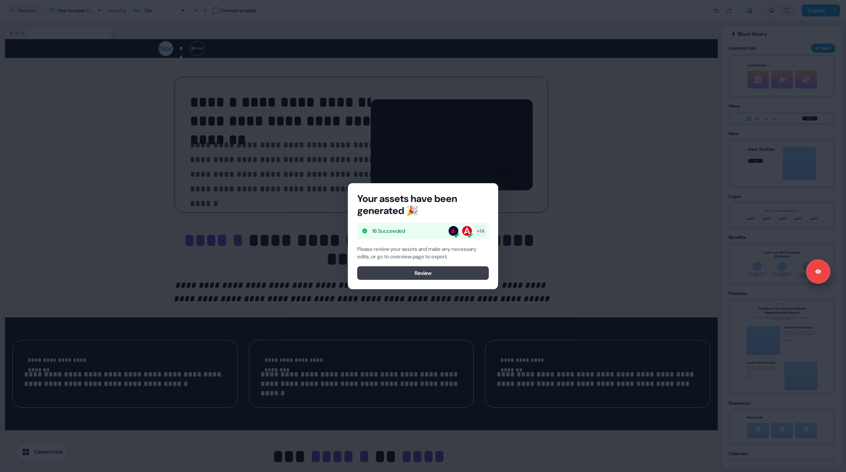
click at [435, 267] on button "Review" at bounding box center [423, 273] width 132 height 14
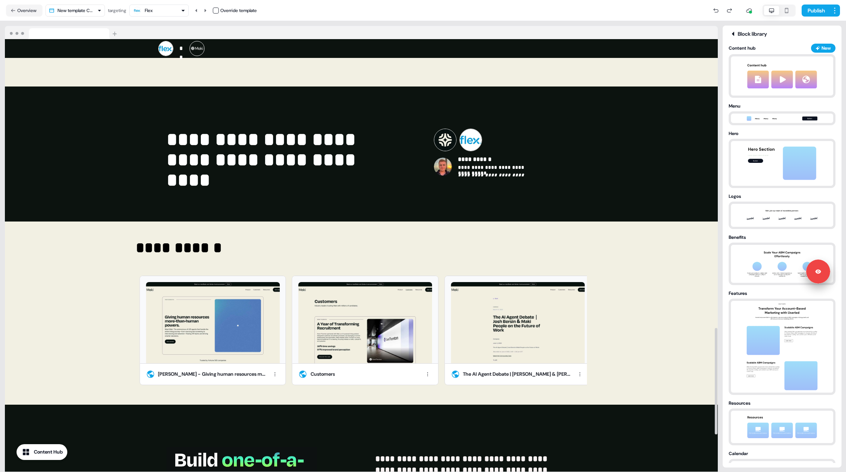
scroll to position [1318, 0]
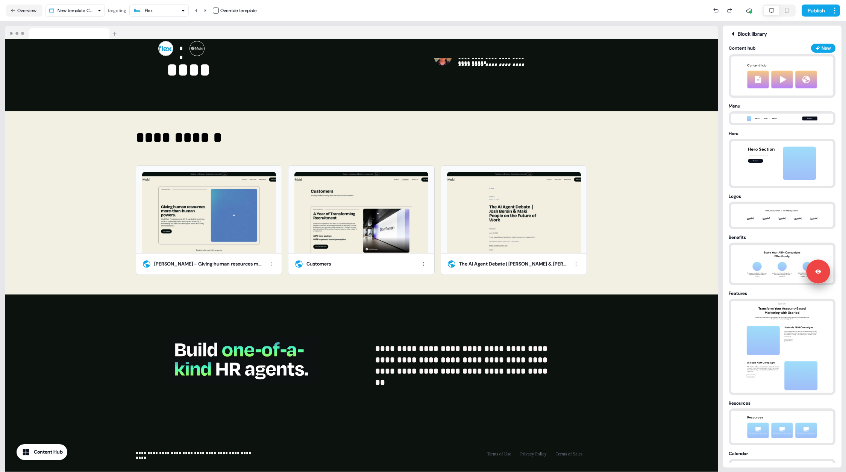
click at [787, 9] on icon "button" at bounding box center [786, 11] width 9 height 6
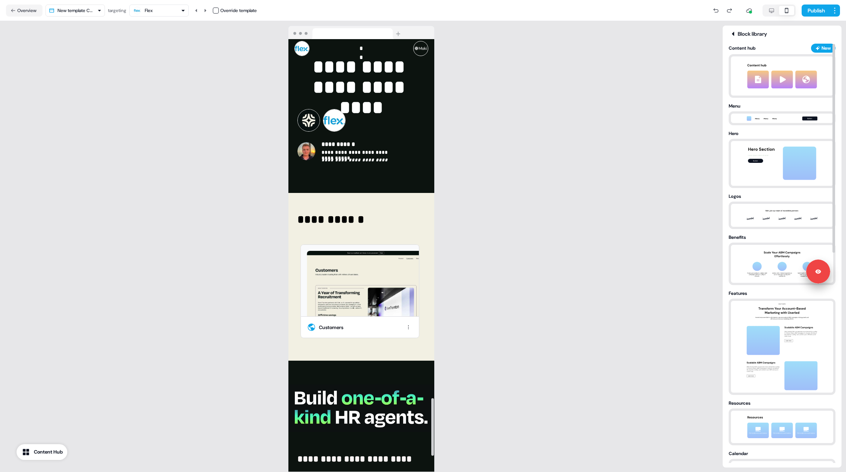
scroll to position [2815, 0]
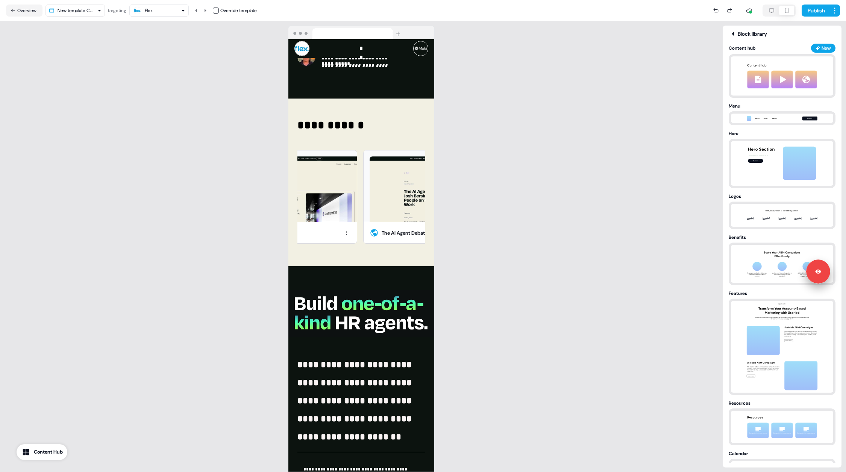
click at [770, 9] on icon "button" at bounding box center [771, 11] width 9 height 6
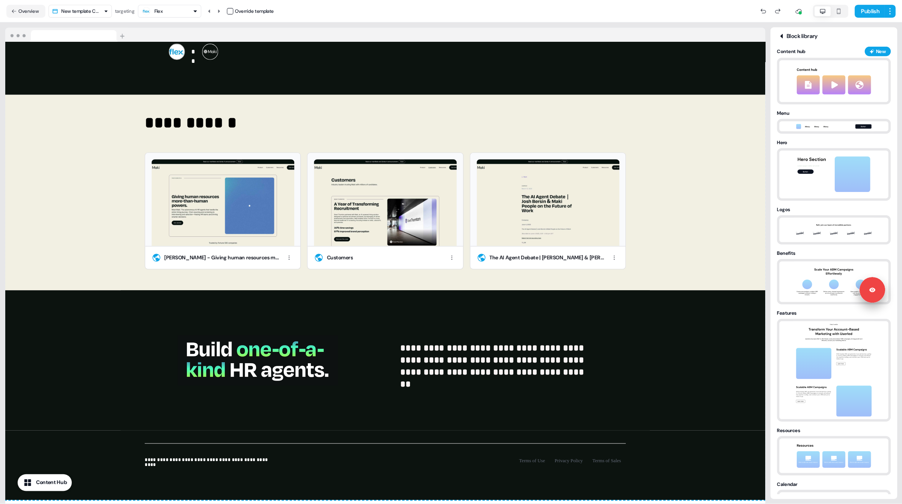
scroll to position [1318, 0]
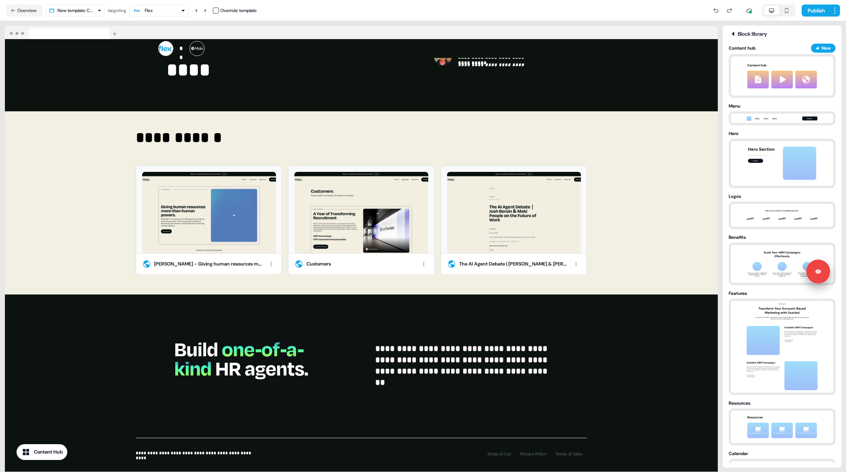
click at [23, 18] on nav "Overview New template Copy targeting Flex Override template Publish" at bounding box center [423, 10] width 846 height 21
click at [17, 11] on button "Overview" at bounding box center [24, 11] width 36 height 12
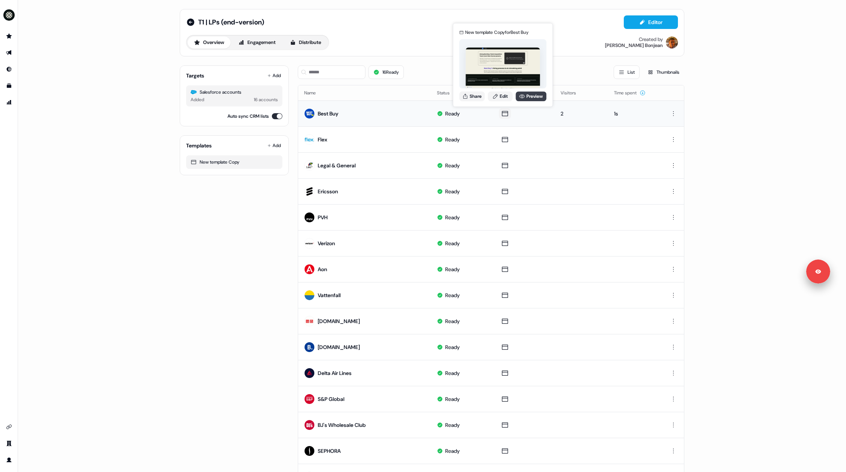
click at [524, 96] on icon at bounding box center [522, 96] width 6 height 4
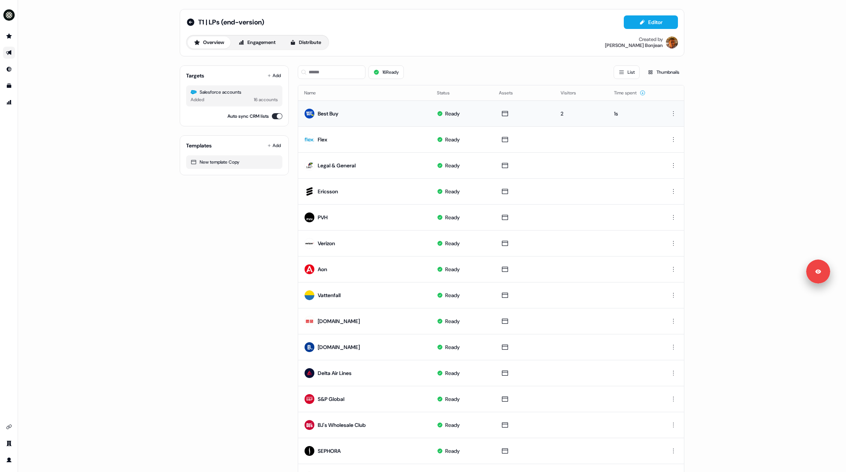
click at [171, 282] on div "T1 | LPs (end-version) Editor Overview Engagement Distribute Created by Vincent…" at bounding box center [432, 270] width 523 height 540
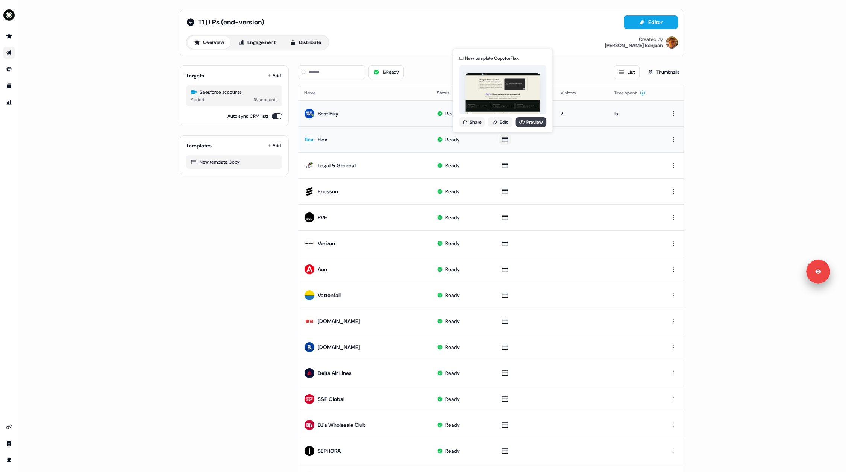
click at [522, 123] on icon at bounding box center [522, 122] width 6 height 6
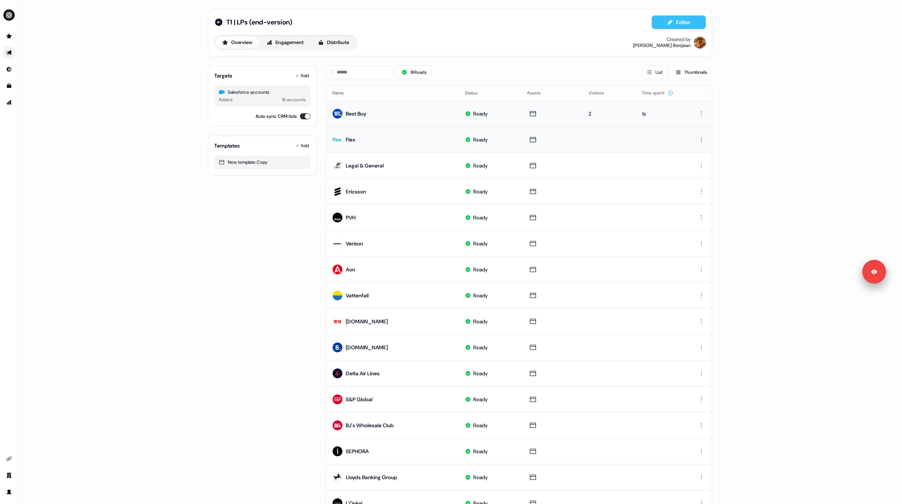
click at [668, 24] on icon at bounding box center [670, 22] width 6 height 6
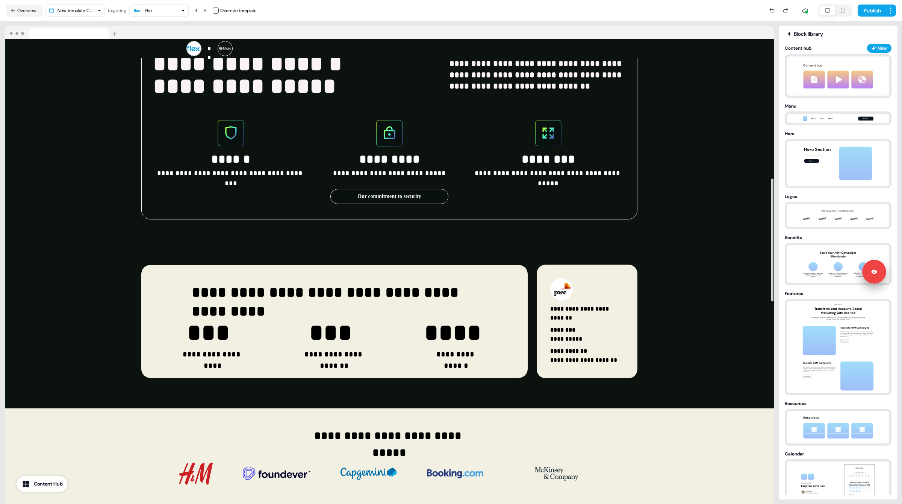
scroll to position [1287, 0]
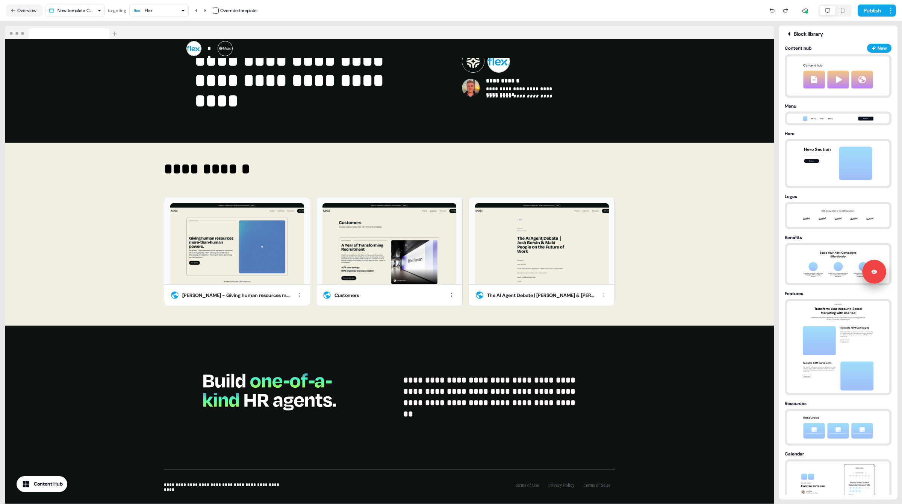
click at [842, 11] on icon "button" at bounding box center [843, 11] width 9 height 6
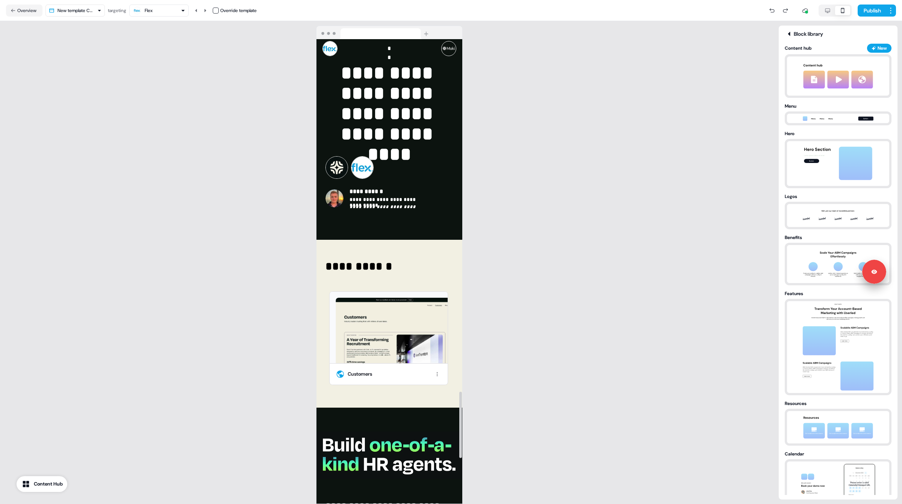
scroll to position [2781, 0]
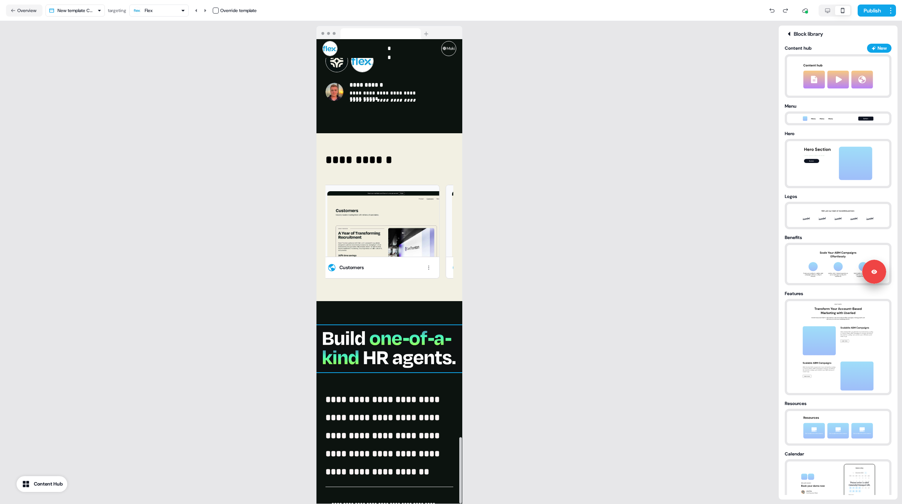
click at [385, 325] on img at bounding box center [389, 348] width 150 height 47
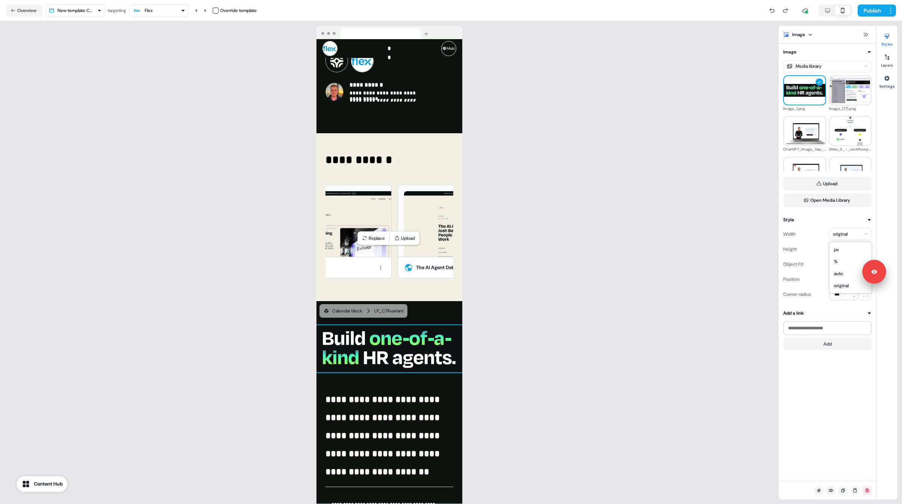
click at [845, 234] on html "**********" at bounding box center [451, 252] width 902 height 504
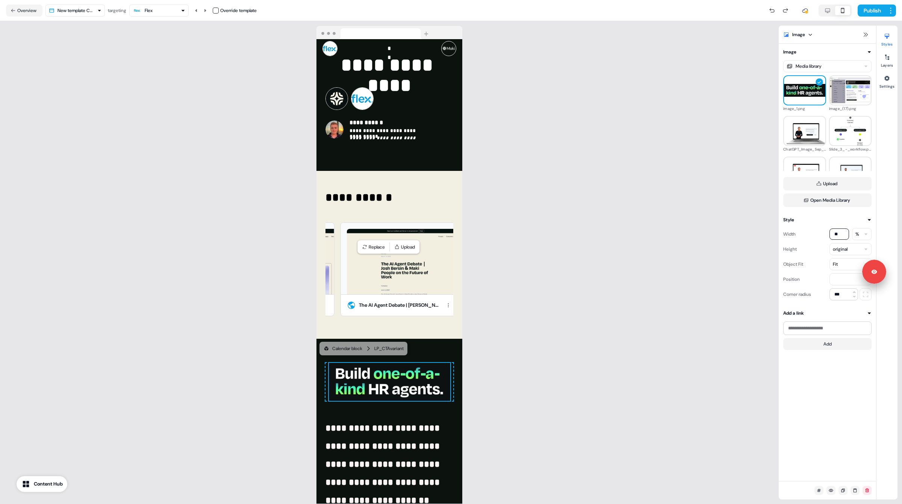
scroll to position [2772, 0]
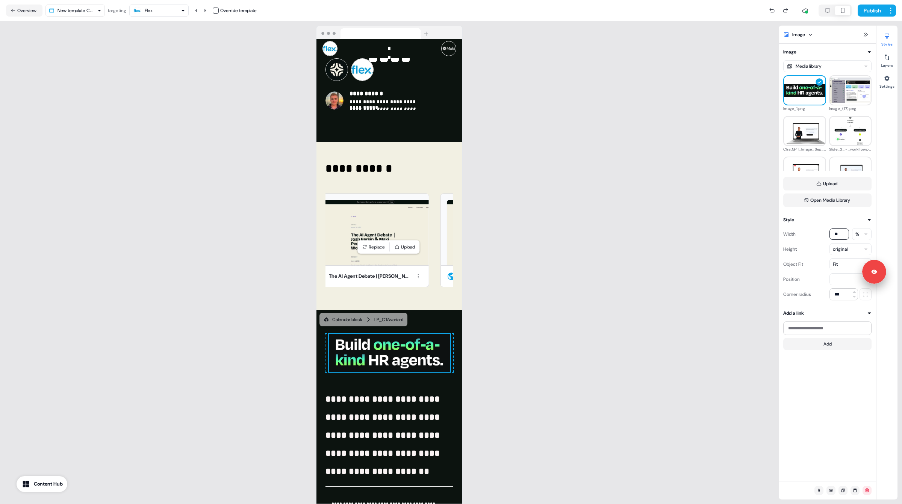
type input "**"
click at [503, 340] on div "**********" at bounding box center [389, 262] width 779 height 482
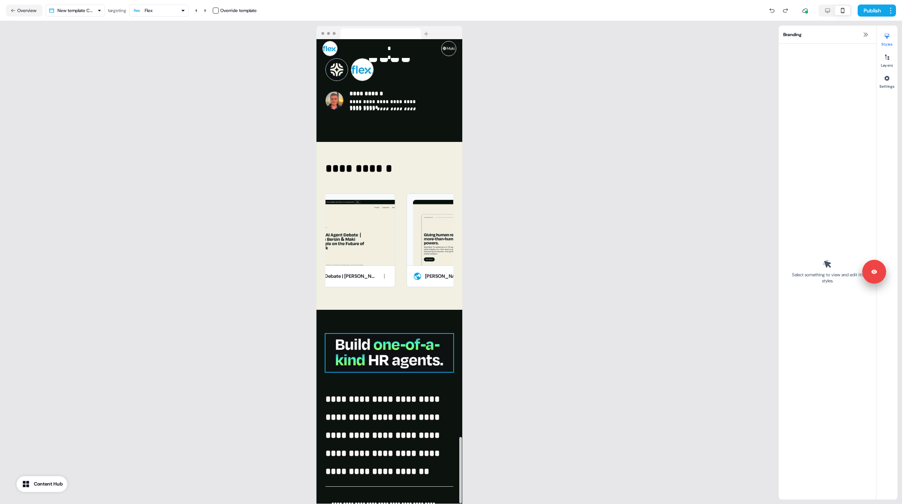
click at [452, 334] on div "To pick up a draggable item, press the space bar. While dragging, use the arrow…" at bounding box center [390, 353] width 128 height 38
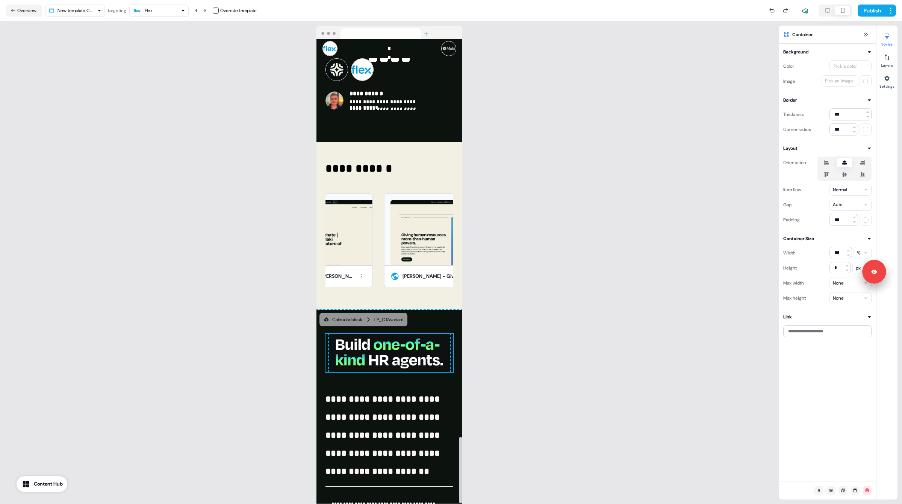
click at [433, 334] on img at bounding box center [389, 353] width 121 height 38
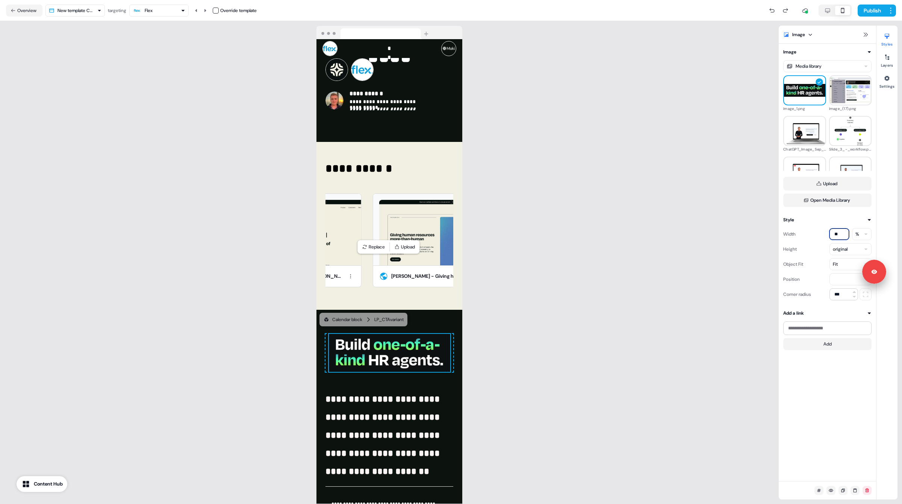
click at [838, 230] on input "**" at bounding box center [840, 233] width 20 height 11
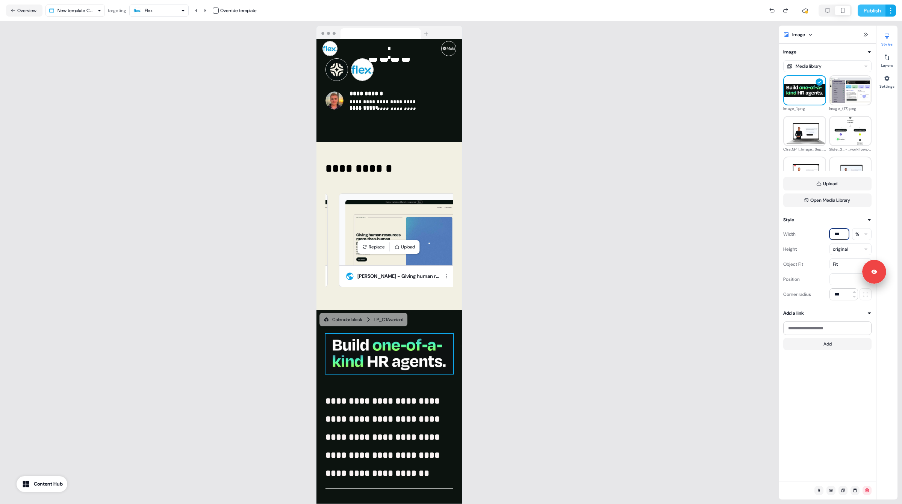
type input "***"
click at [846, 11] on button "Publish" at bounding box center [872, 11] width 28 height 12
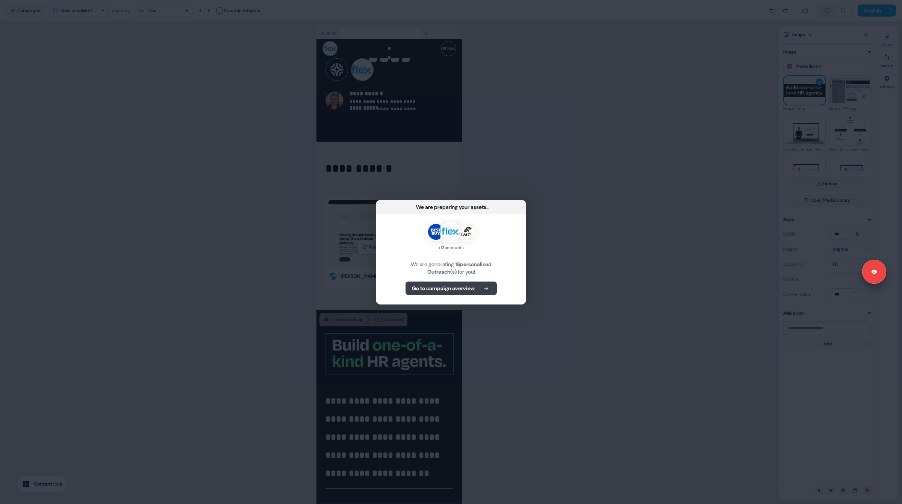
click at [437, 287] on b "Go to campaign overview" at bounding box center [443, 288] width 63 height 8
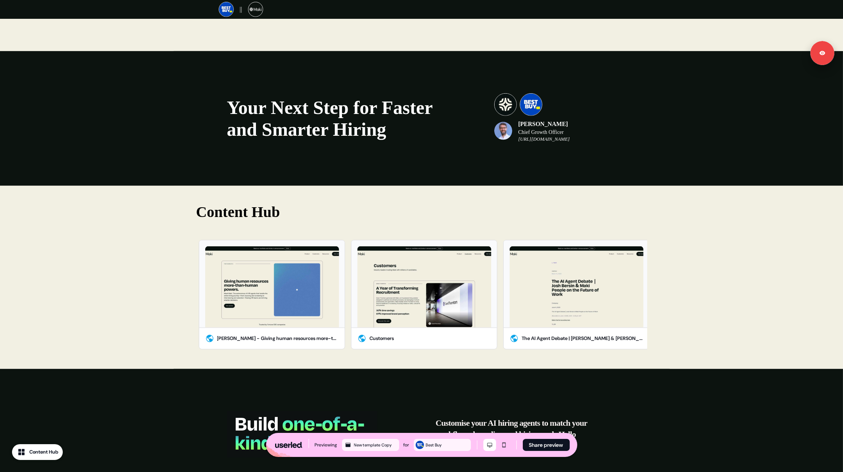
scroll to position [1275, 0]
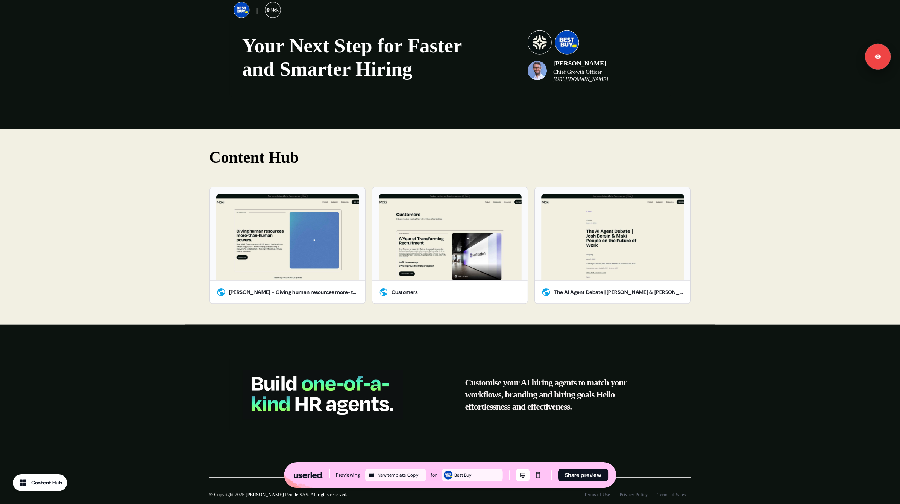
scroll to position [1244, 0]
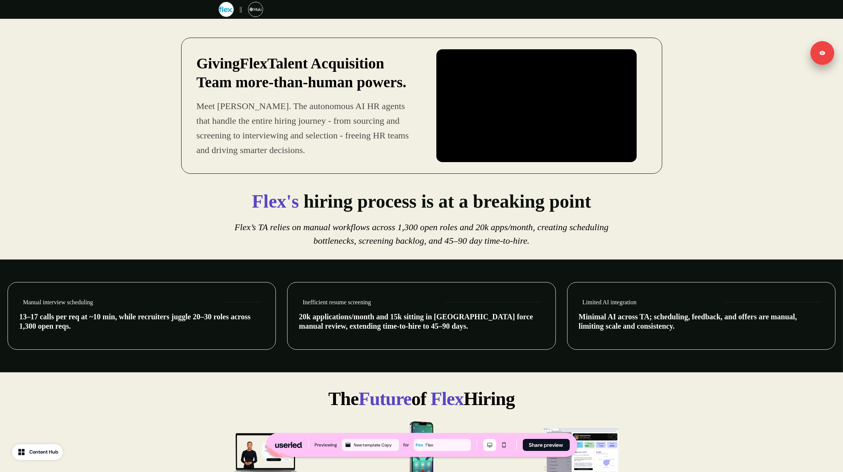
click at [122, 212] on div "Flex's hiring process is at a breaking point Flex’s TA relies on manual workflo…" at bounding box center [422, 220] width 836 height 63
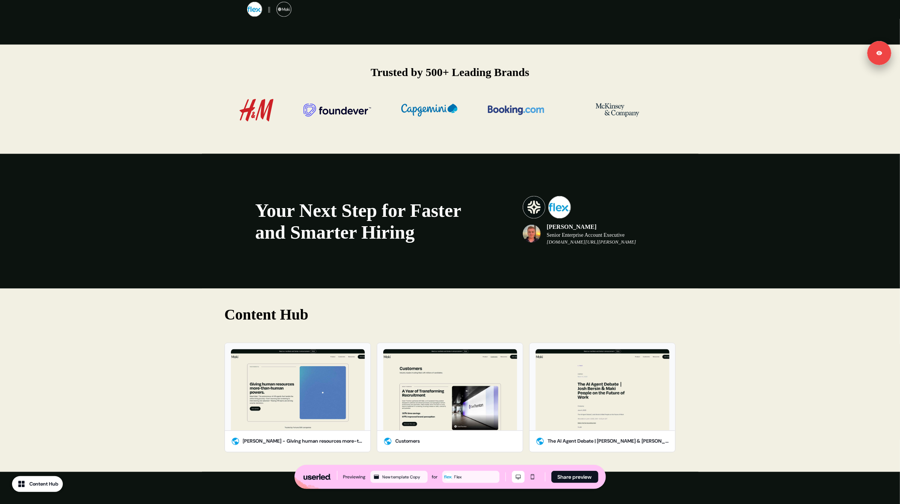
scroll to position [1244, 0]
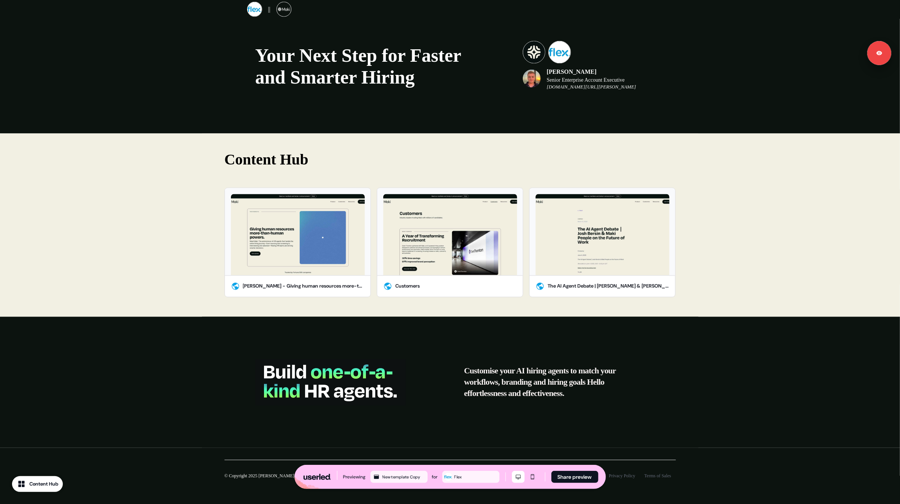
click at [344, 365] on img at bounding box center [330, 382] width 150 height 47
click at [531, 472] on icon "Mobile mode" at bounding box center [532, 476] width 9 height 6
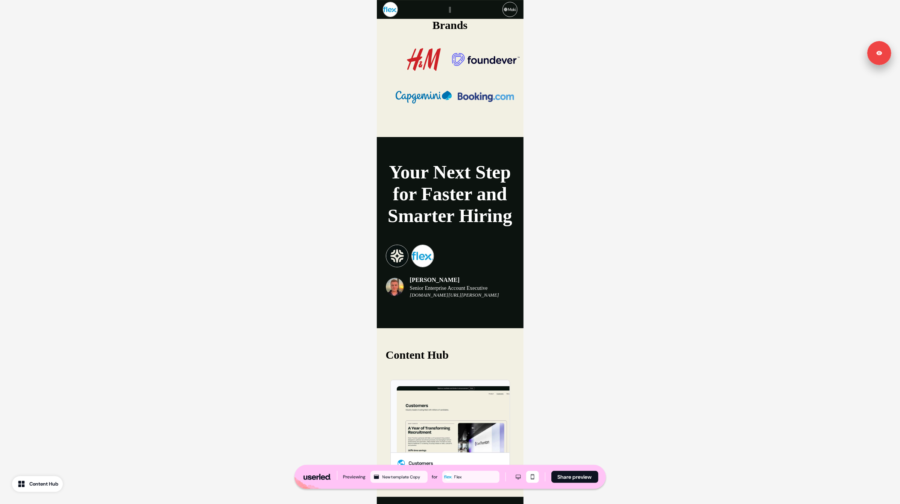
scroll to position [2723, 0]
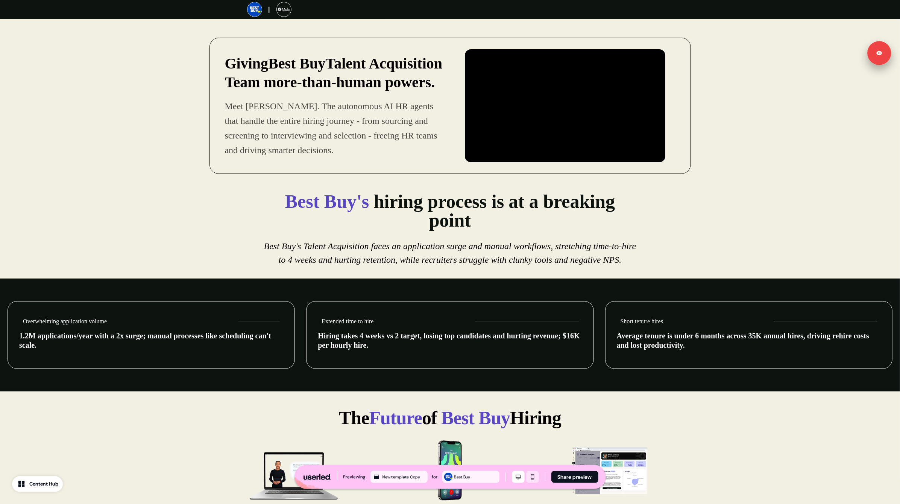
click at [531, 476] on icon "Mobile mode" at bounding box center [532, 476] width 9 height 6
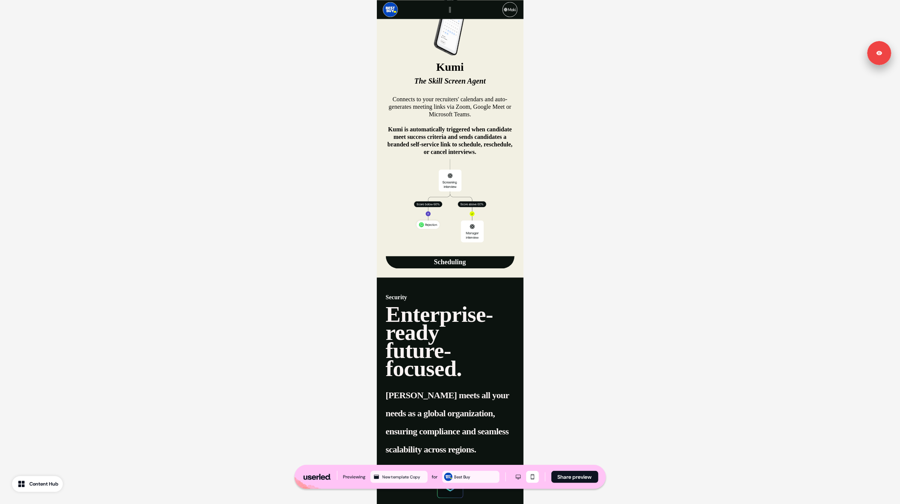
scroll to position [1395, 0]
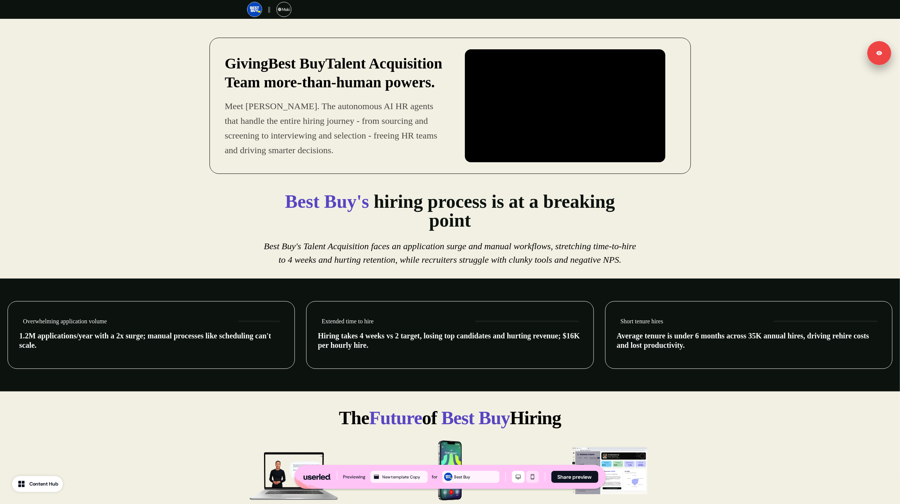
click at [533, 475] on icon "Mobile mode" at bounding box center [532, 476] width 3 height 5
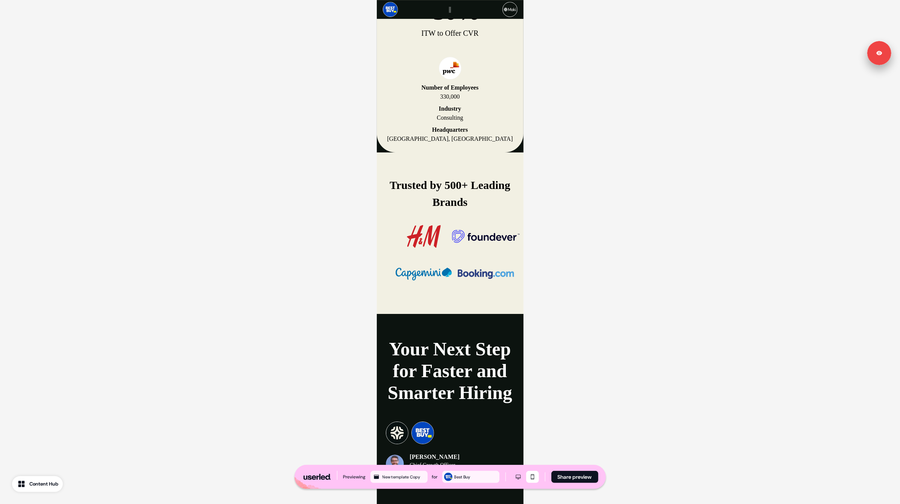
scroll to position [2749, 0]
